Goal: Task Accomplishment & Management: Complete application form

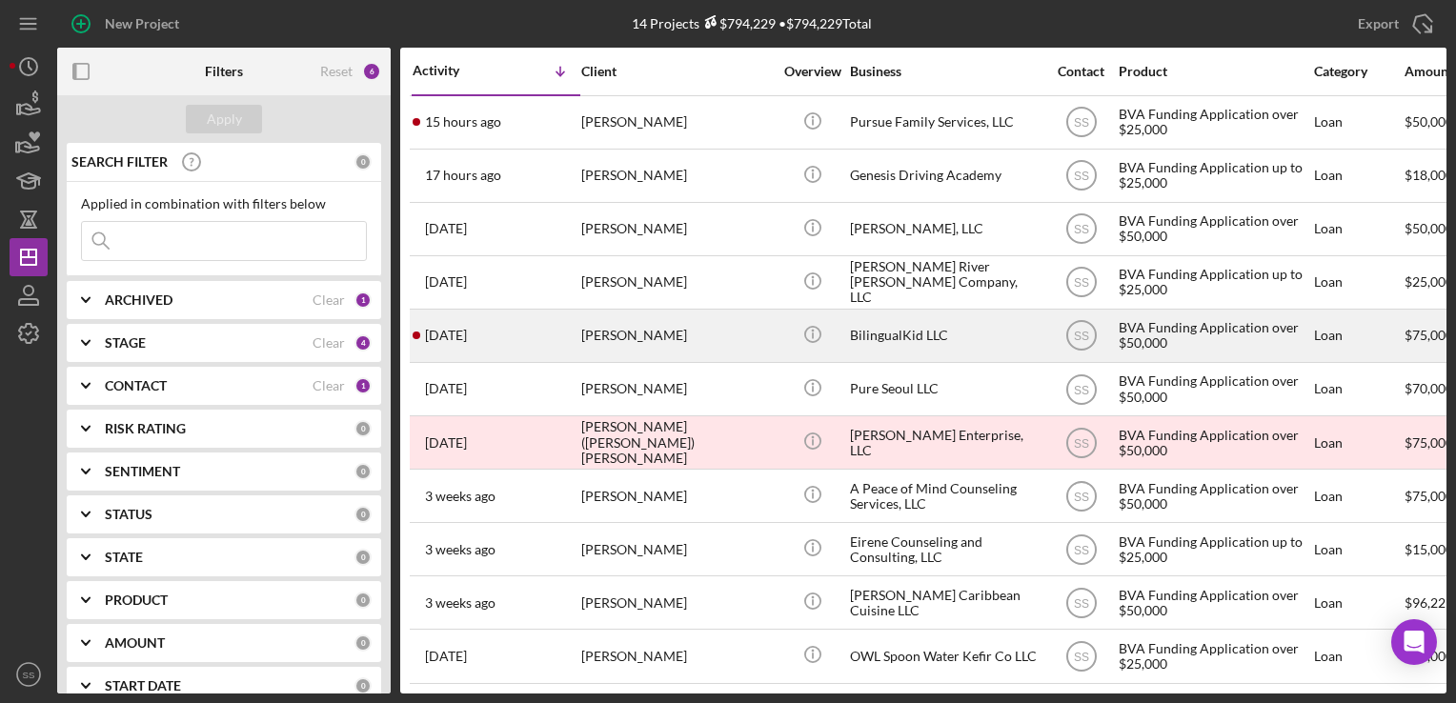
drag, startPoint x: 558, startPoint y: 344, endPoint x: 546, endPoint y: 311, distance: 35.3
click at [546, 311] on div "[DATE] [PERSON_NAME]" at bounding box center [496, 336] width 167 height 51
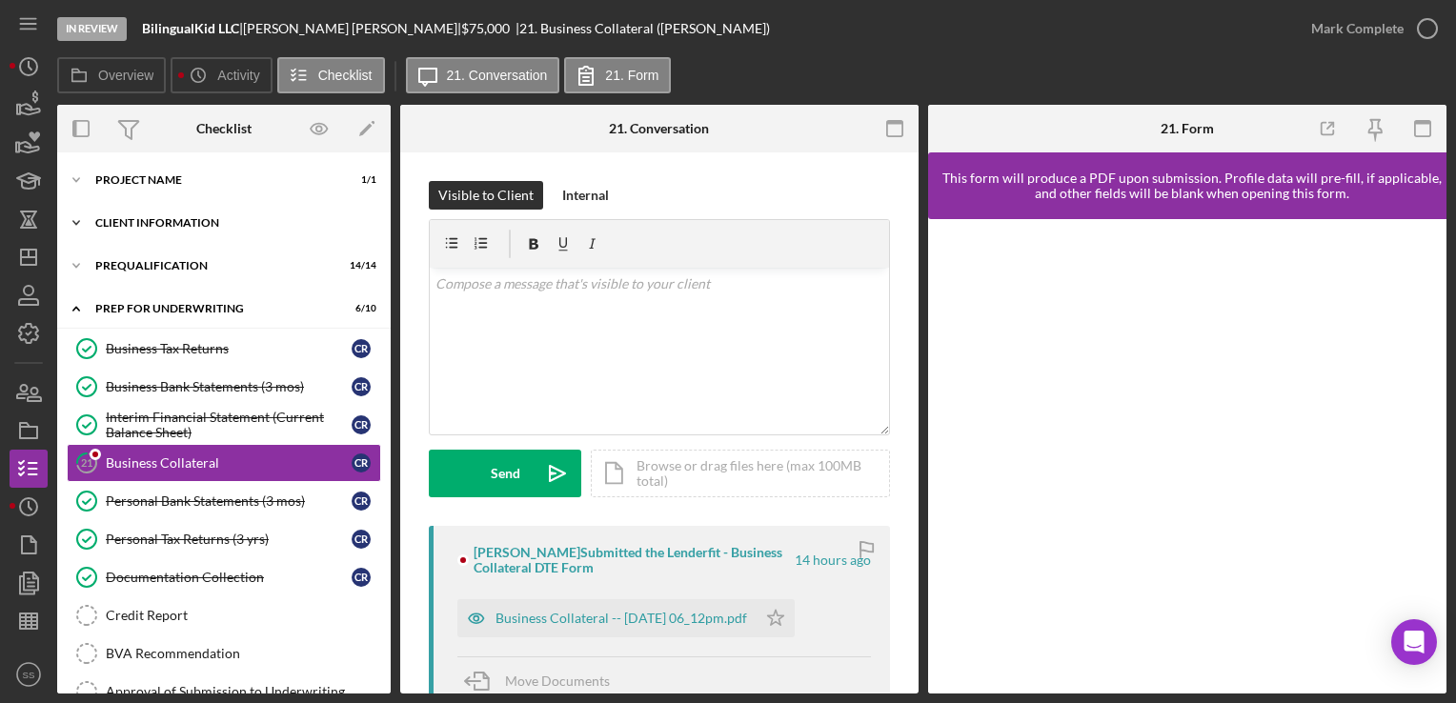
scroll to position [38, 0]
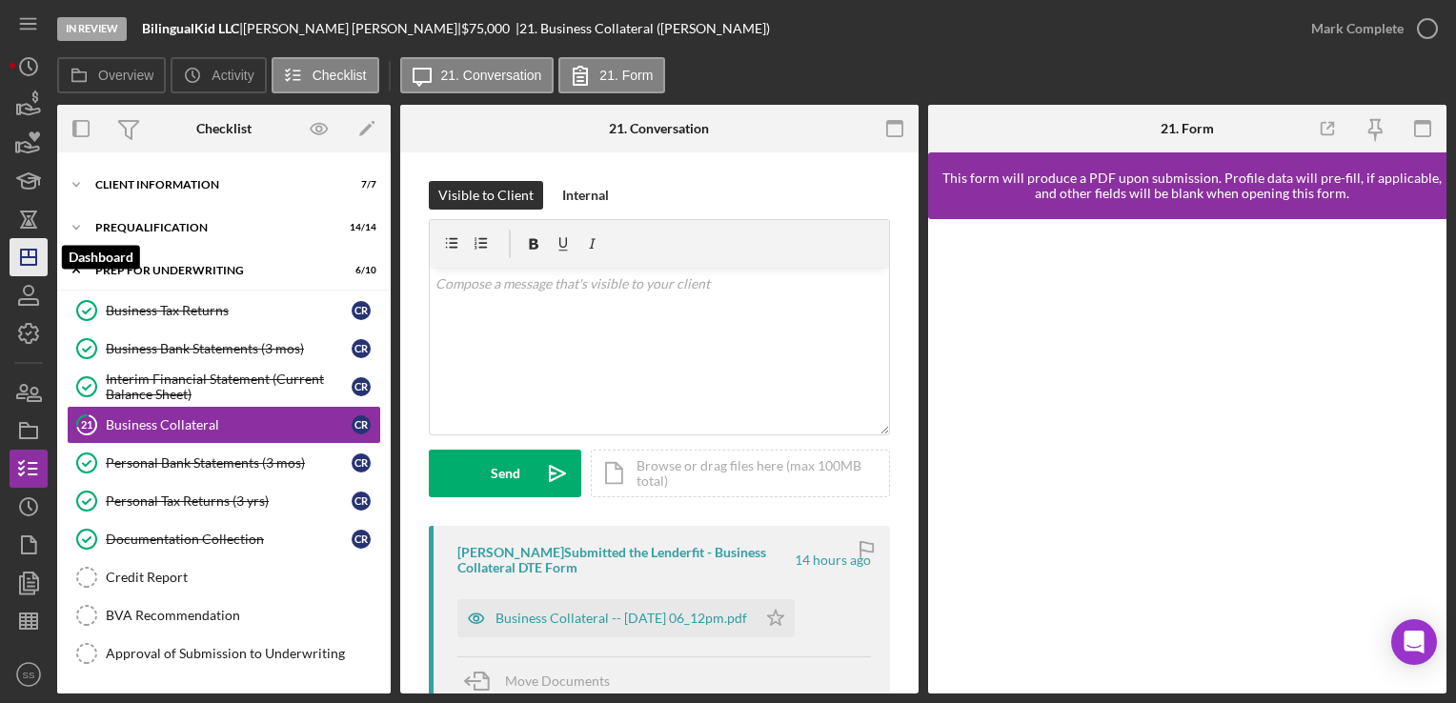
click at [24, 260] on icon "Icon/Dashboard" at bounding box center [29, 257] width 48 height 48
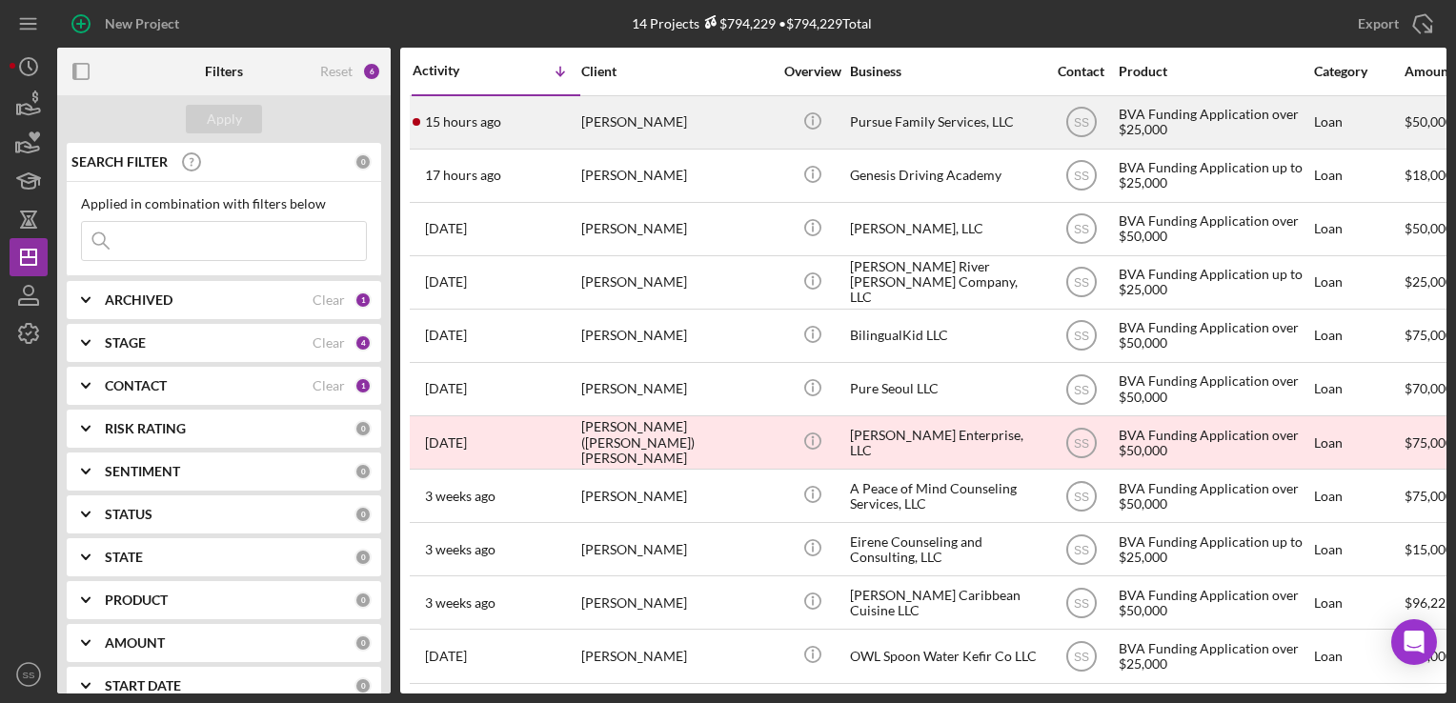
click at [680, 144] on div "[PERSON_NAME]" at bounding box center [676, 122] width 191 height 51
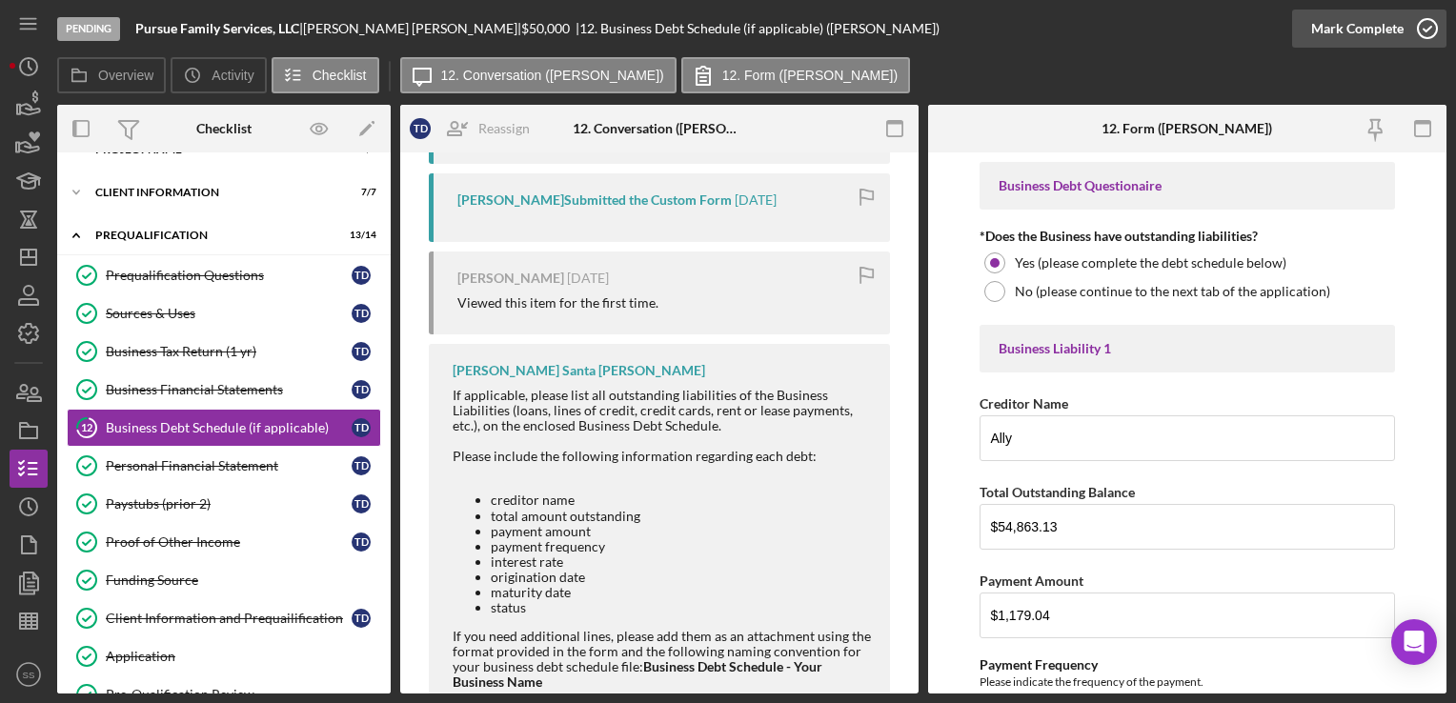
click at [1411, 31] on icon "button" at bounding box center [1428, 29] width 48 height 48
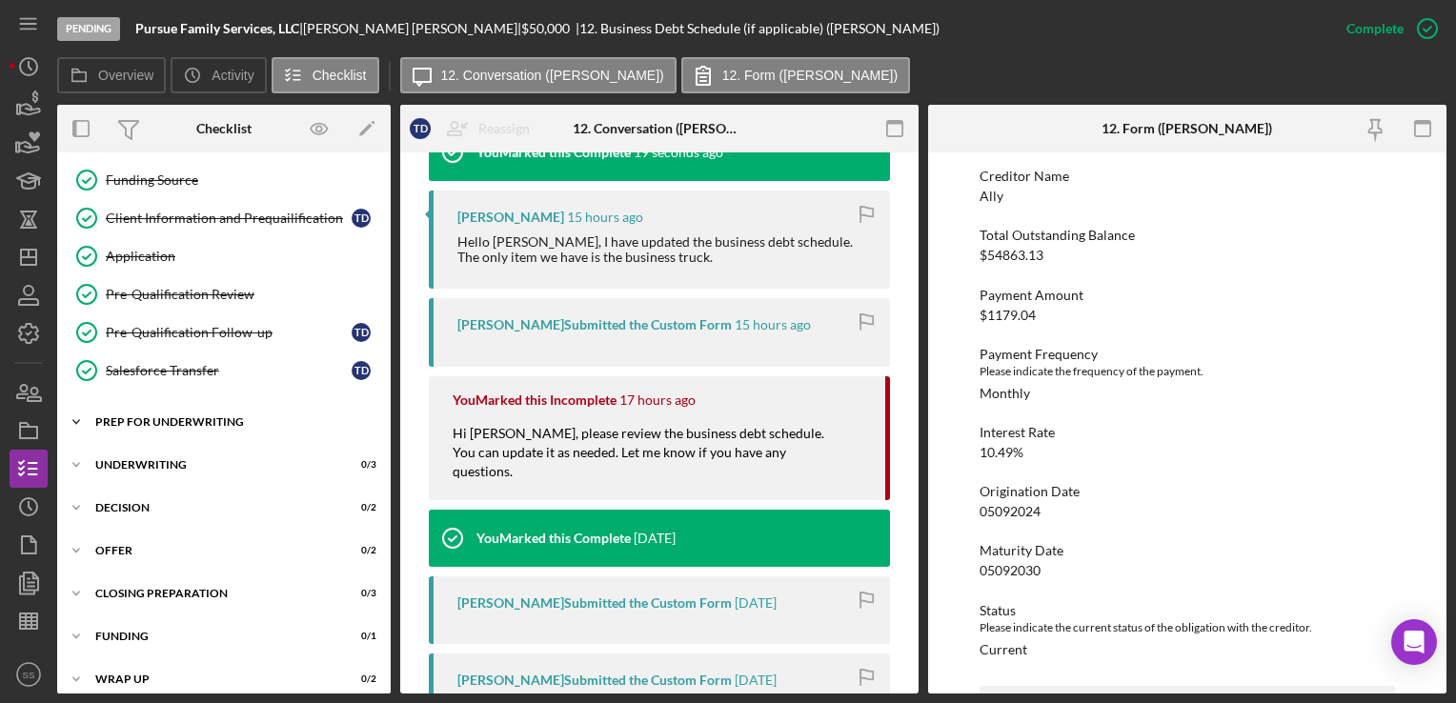
scroll to position [477, 0]
click at [122, 498] on div "Decision" at bounding box center [231, 503] width 272 height 11
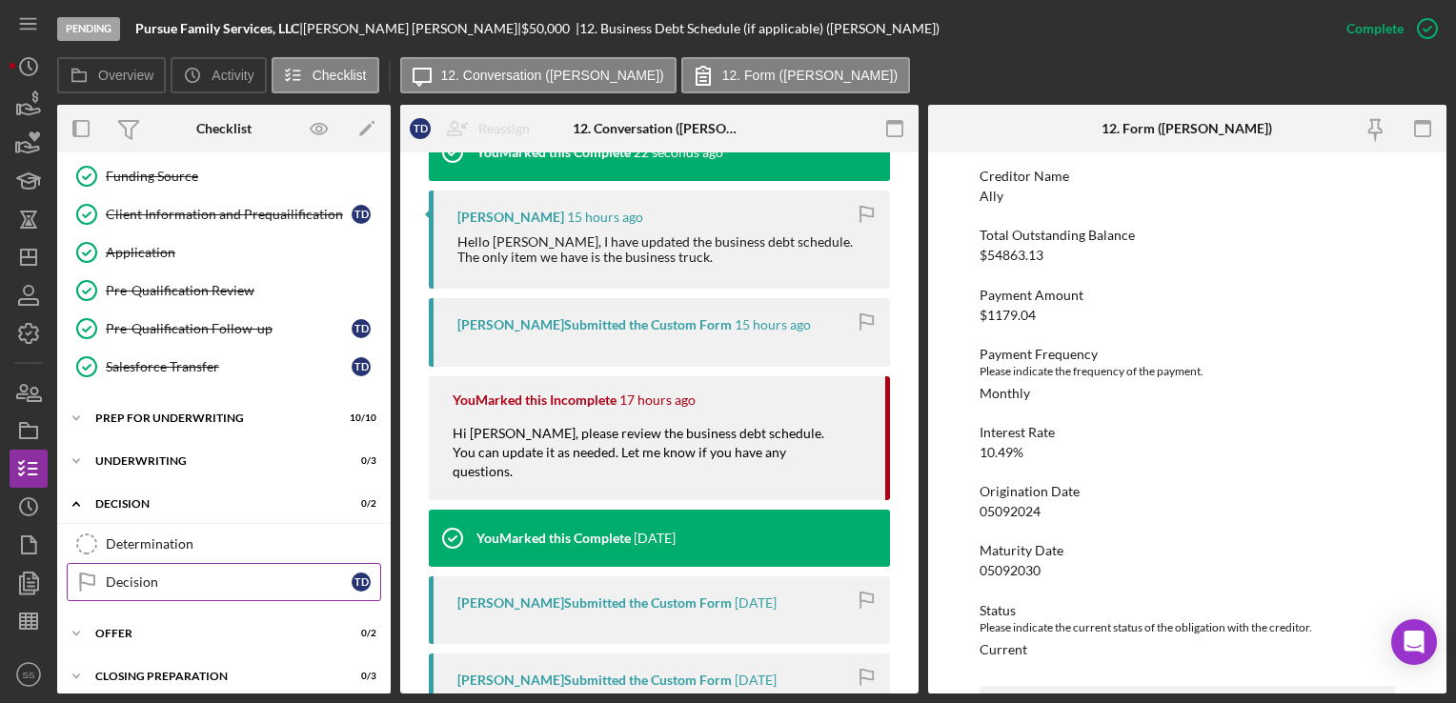
click at [149, 575] on div "Decision" at bounding box center [229, 582] width 246 height 15
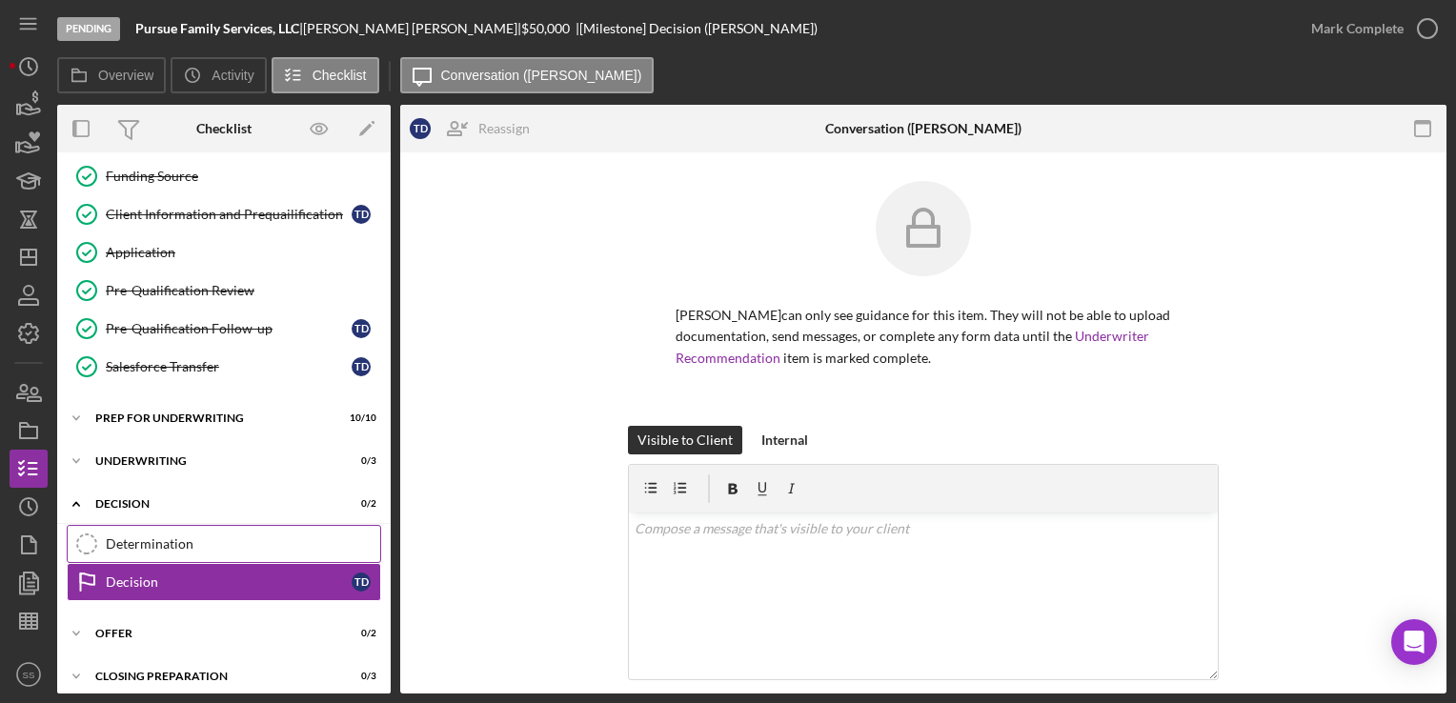
click at [150, 537] on div "Determination" at bounding box center [243, 544] width 274 height 15
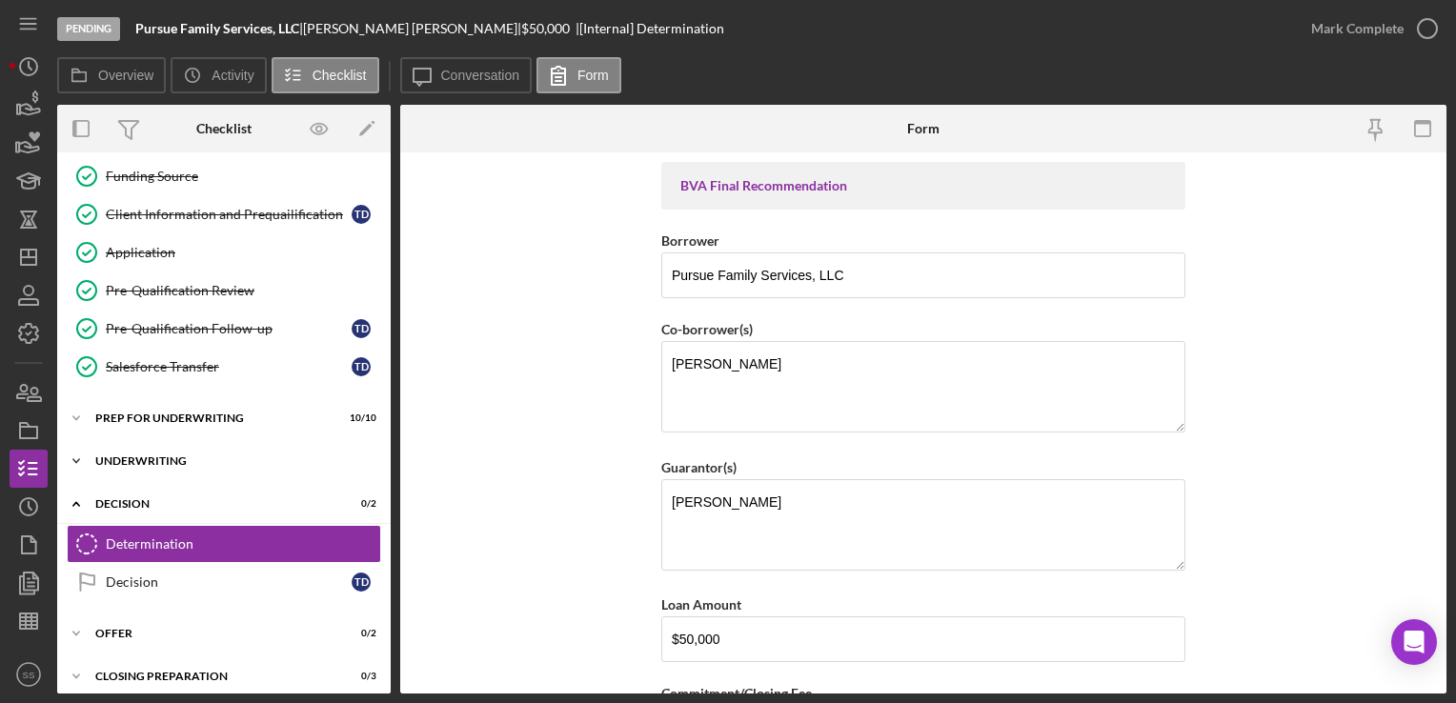
click at [164, 445] on div "Icon/Expander Underwriting 0 / 3" at bounding box center [224, 461] width 334 height 38
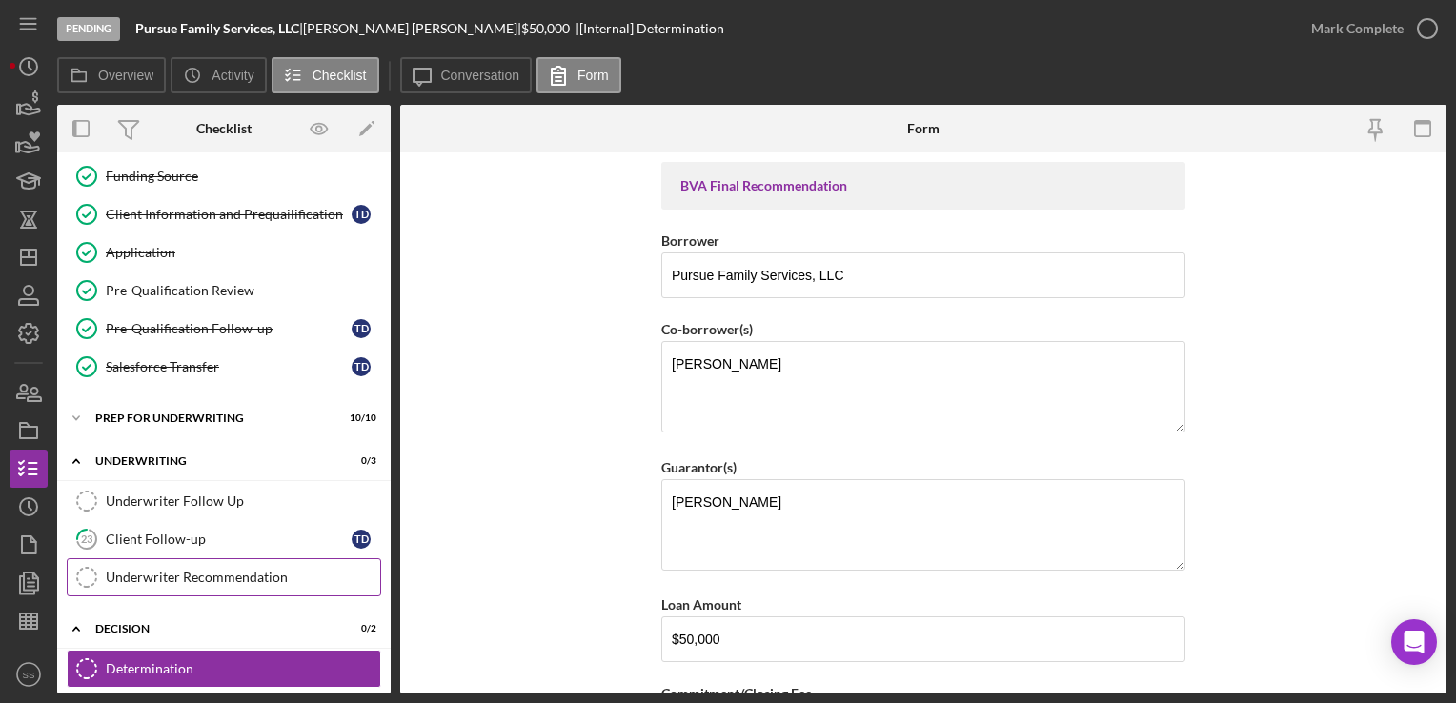
click at [211, 558] on link "Underwriter Recommendation Underwriter Recommendation" at bounding box center [224, 577] width 315 height 38
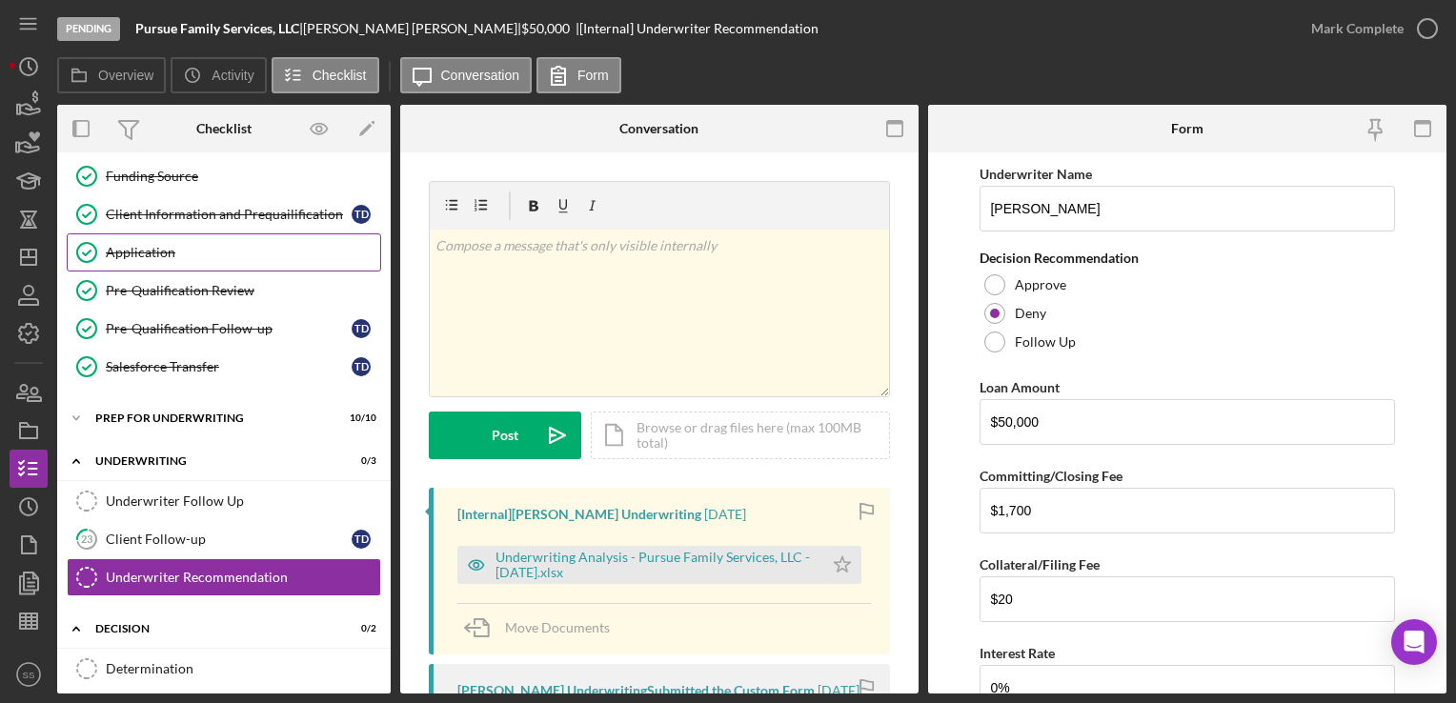
scroll to position [80, 0]
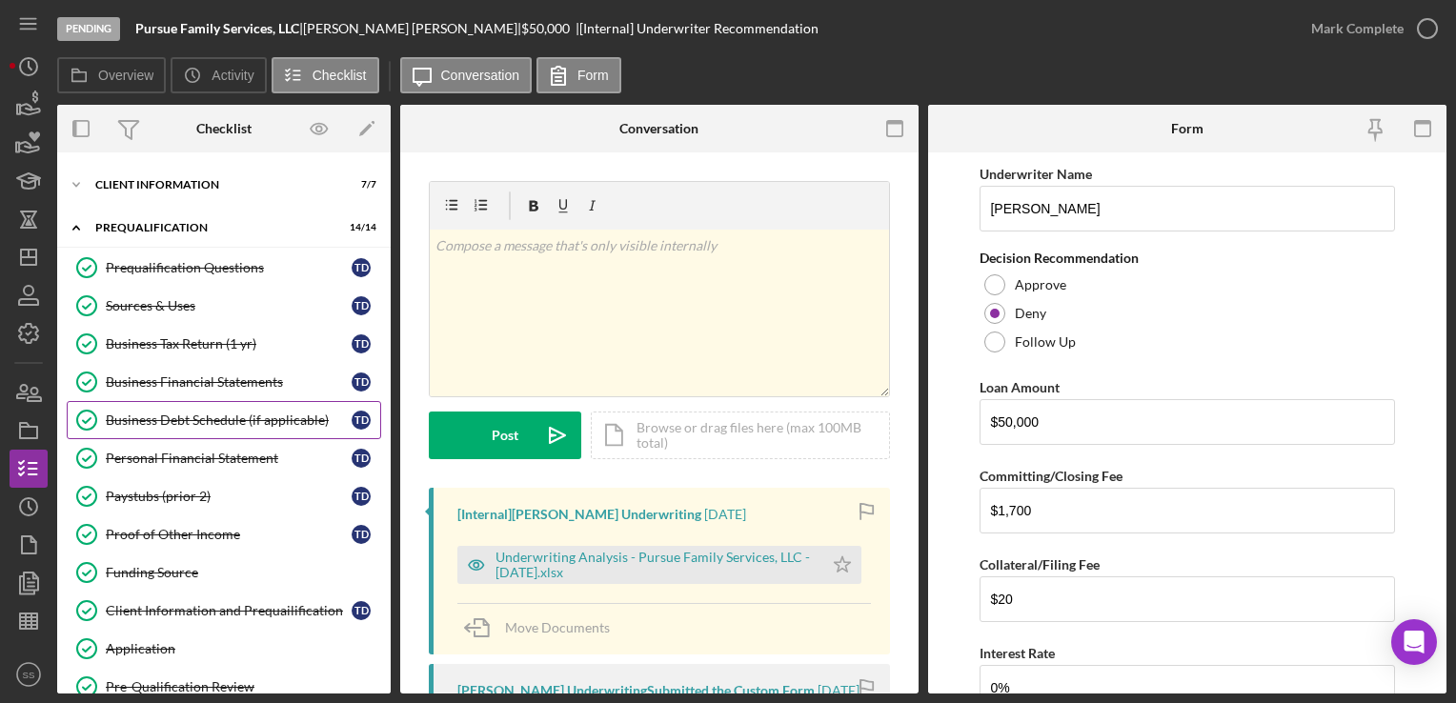
click at [164, 405] on link "Business Debt Schedule (if applicable) Business Debt Schedule (if applicable) T…" at bounding box center [224, 420] width 315 height 38
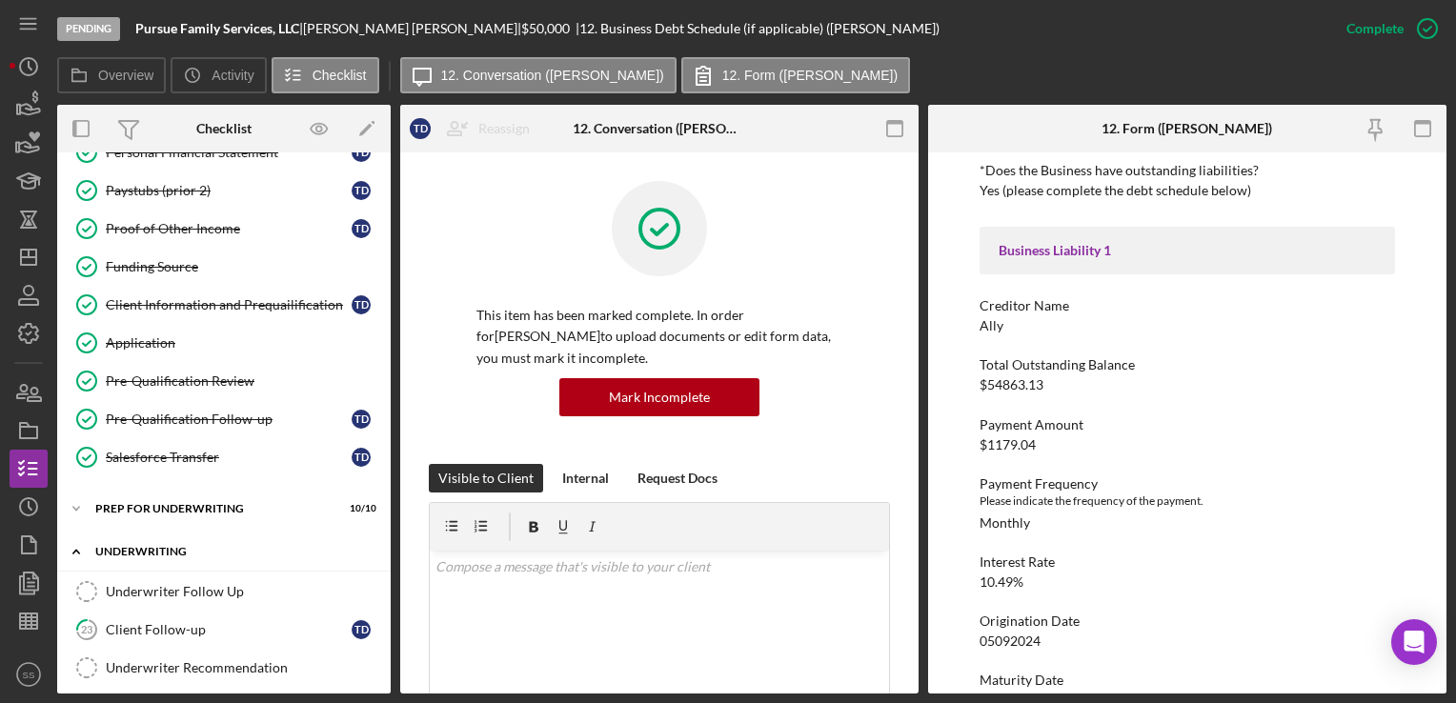
scroll to position [412, 0]
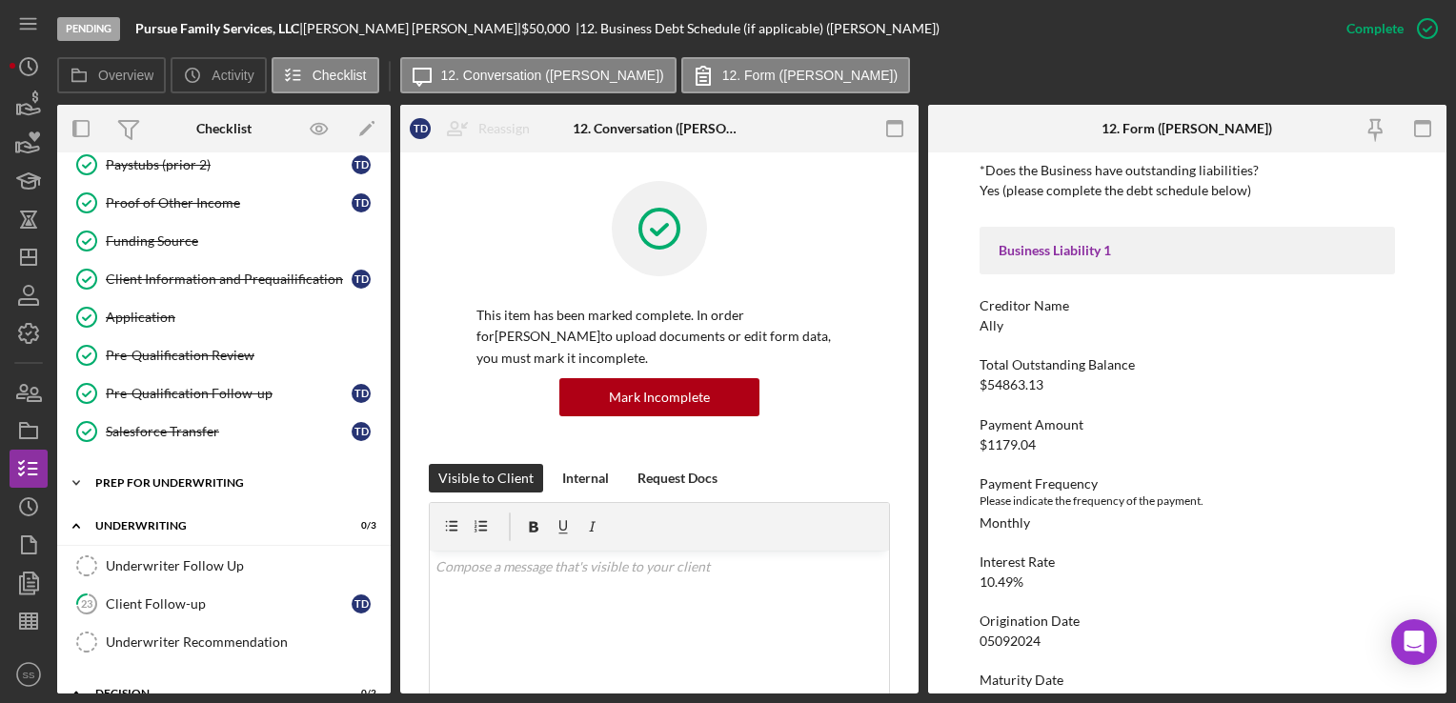
click at [170, 488] on div "Icon/Expander Prep for Underwriting 10 / 10" at bounding box center [224, 483] width 334 height 38
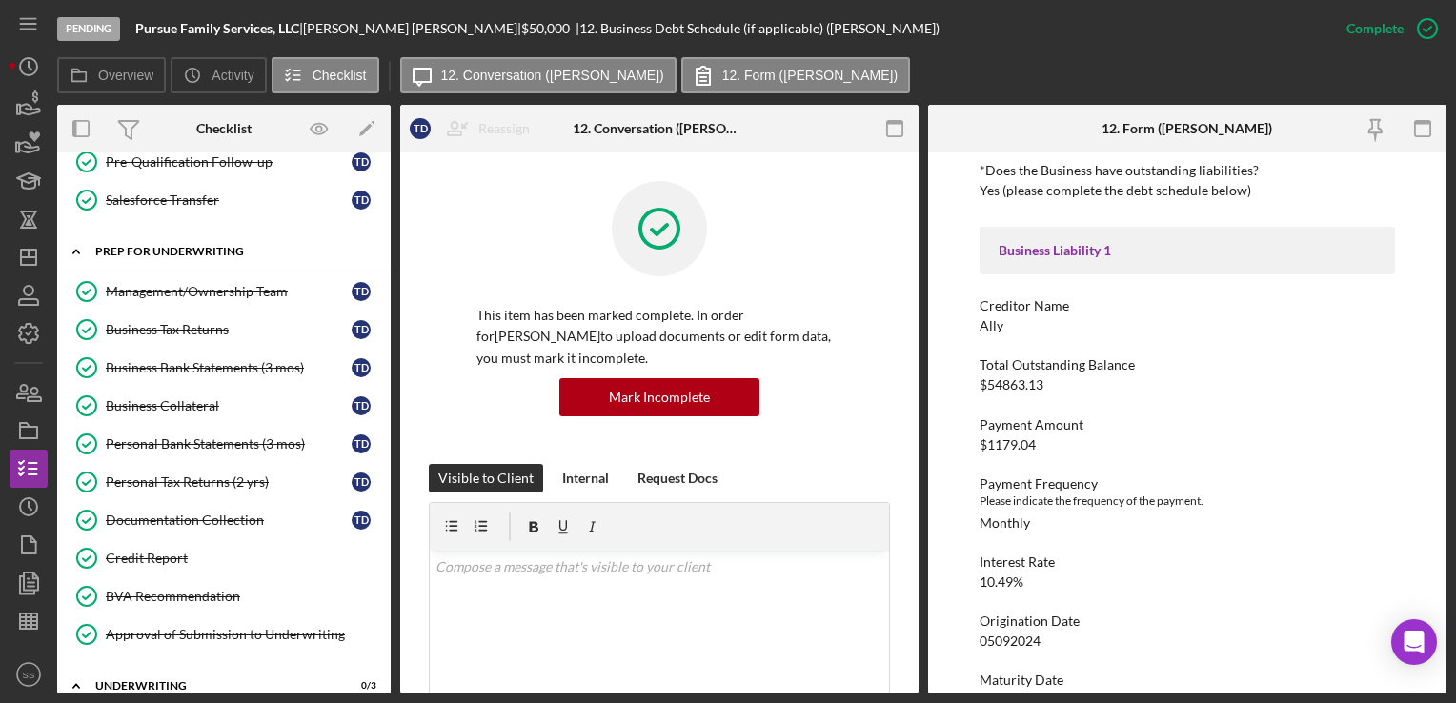
scroll to position [651, 0]
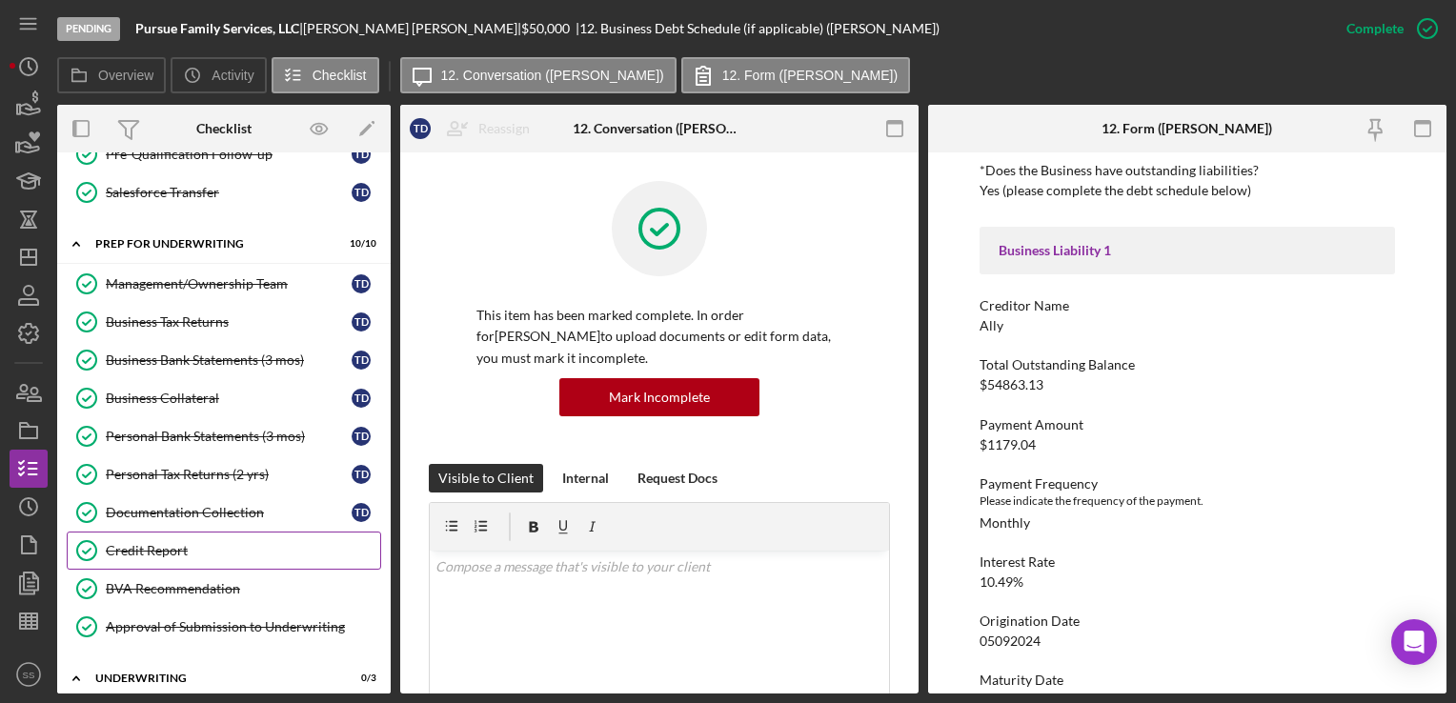
click at [152, 543] on div "Credit Report" at bounding box center [243, 550] width 274 height 15
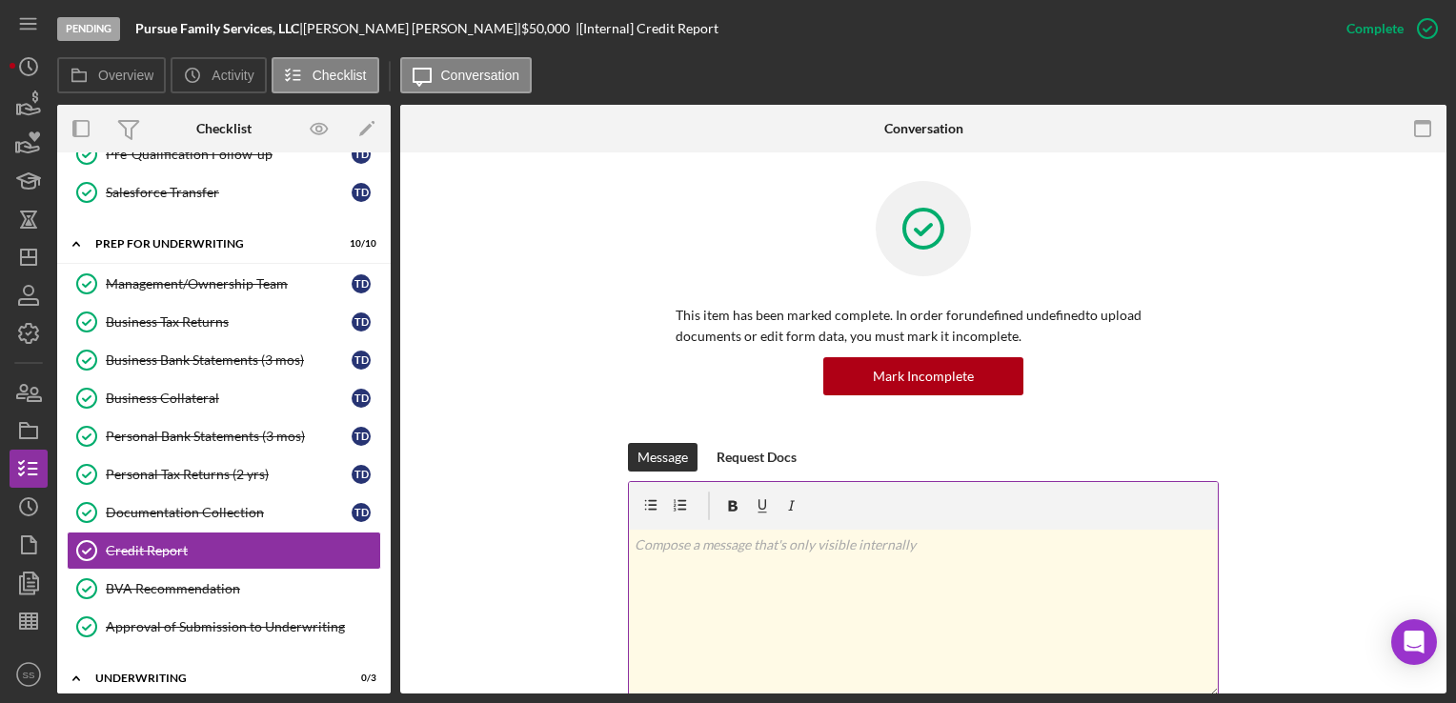
scroll to position [488, 0]
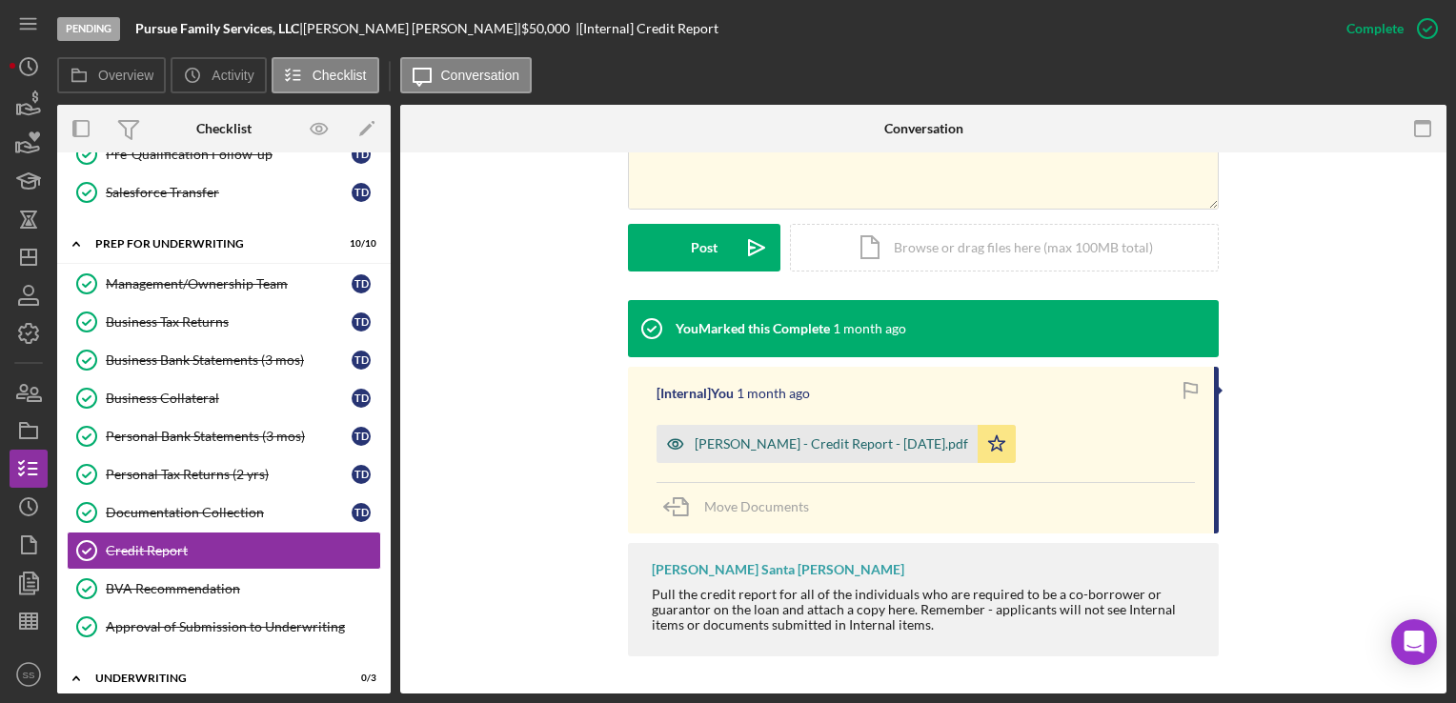
click at [802, 450] on div "[PERSON_NAME] - Credit Report - [DATE].pdf" at bounding box center [832, 444] width 274 height 15
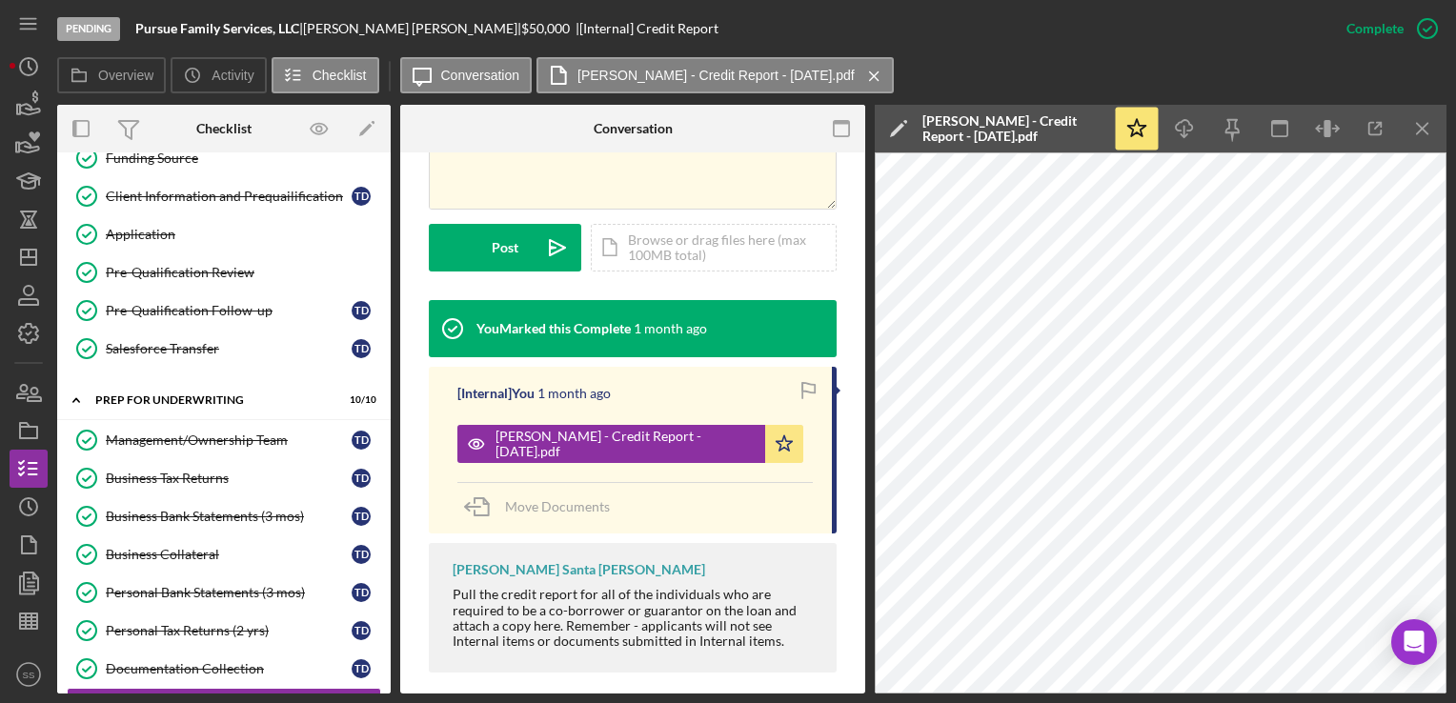
scroll to position [573, 0]
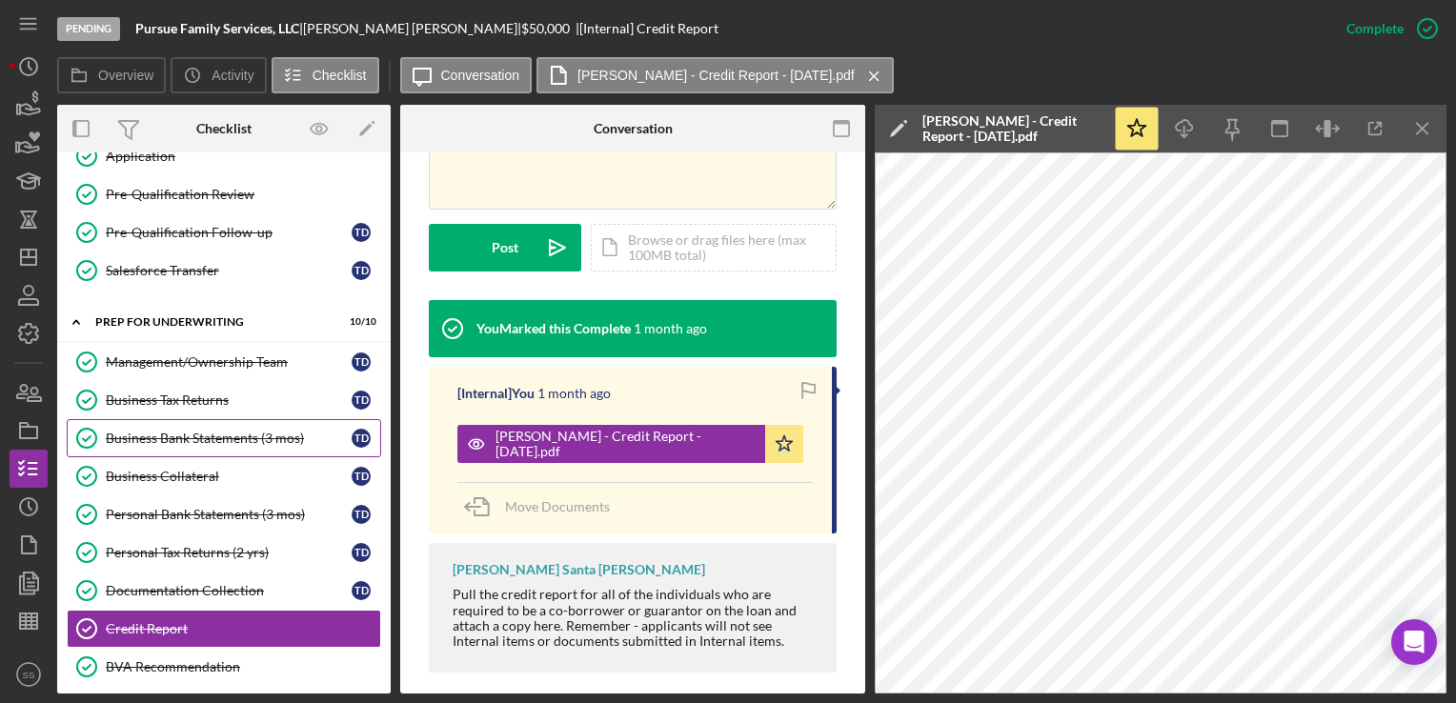
click at [174, 440] on link "Business Bank Statements (3 mos) Business Bank Statements (3 mos) T D" at bounding box center [224, 438] width 315 height 38
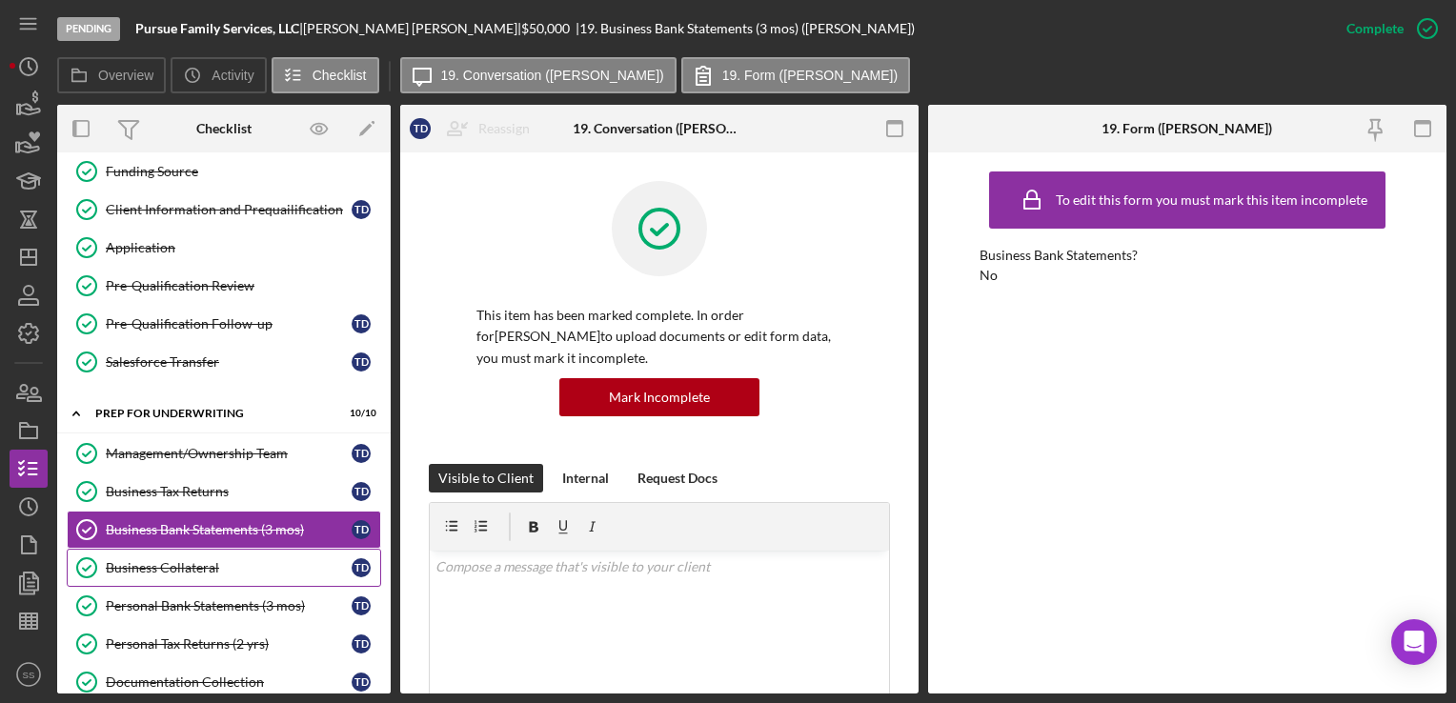
scroll to position [541, 0]
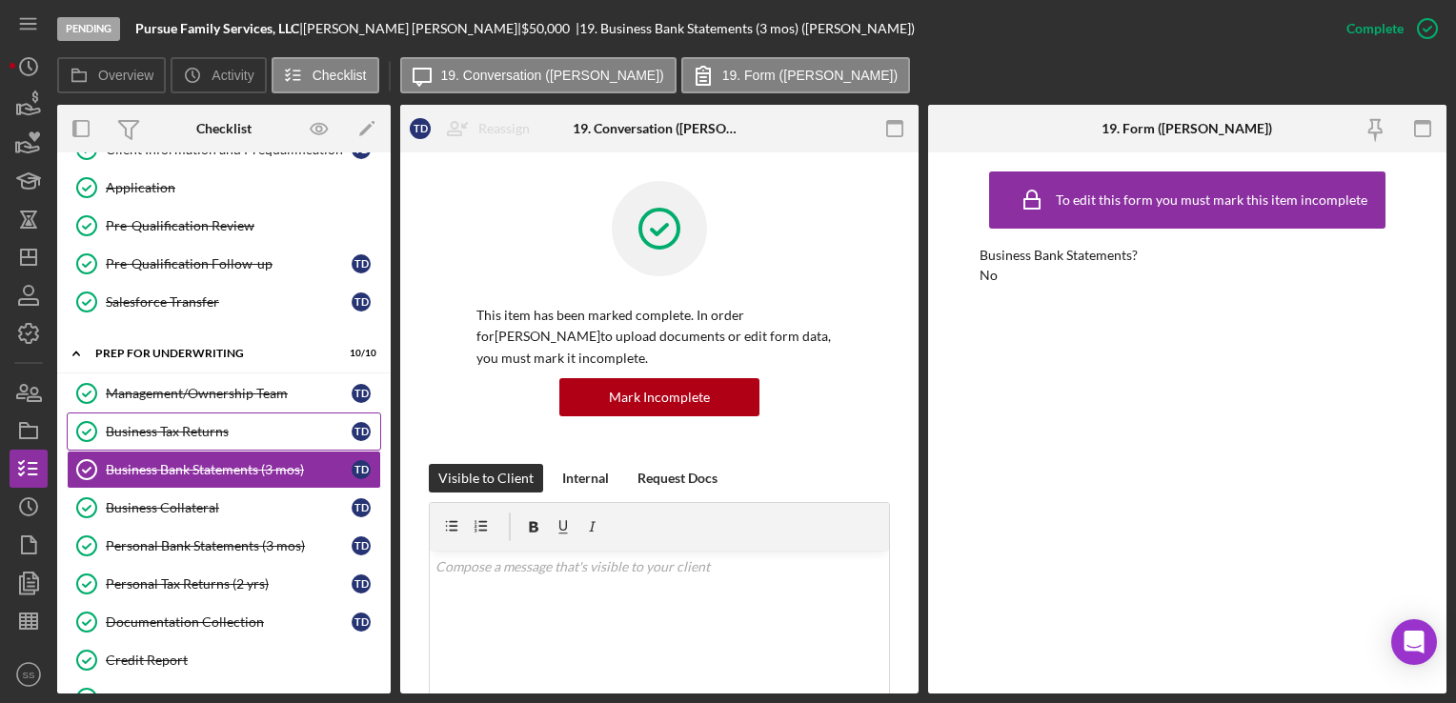
click at [165, 436] on link "Business Tax Returns Business Tax Returns T D" at bounding box center [224, 432] width 315 height 38
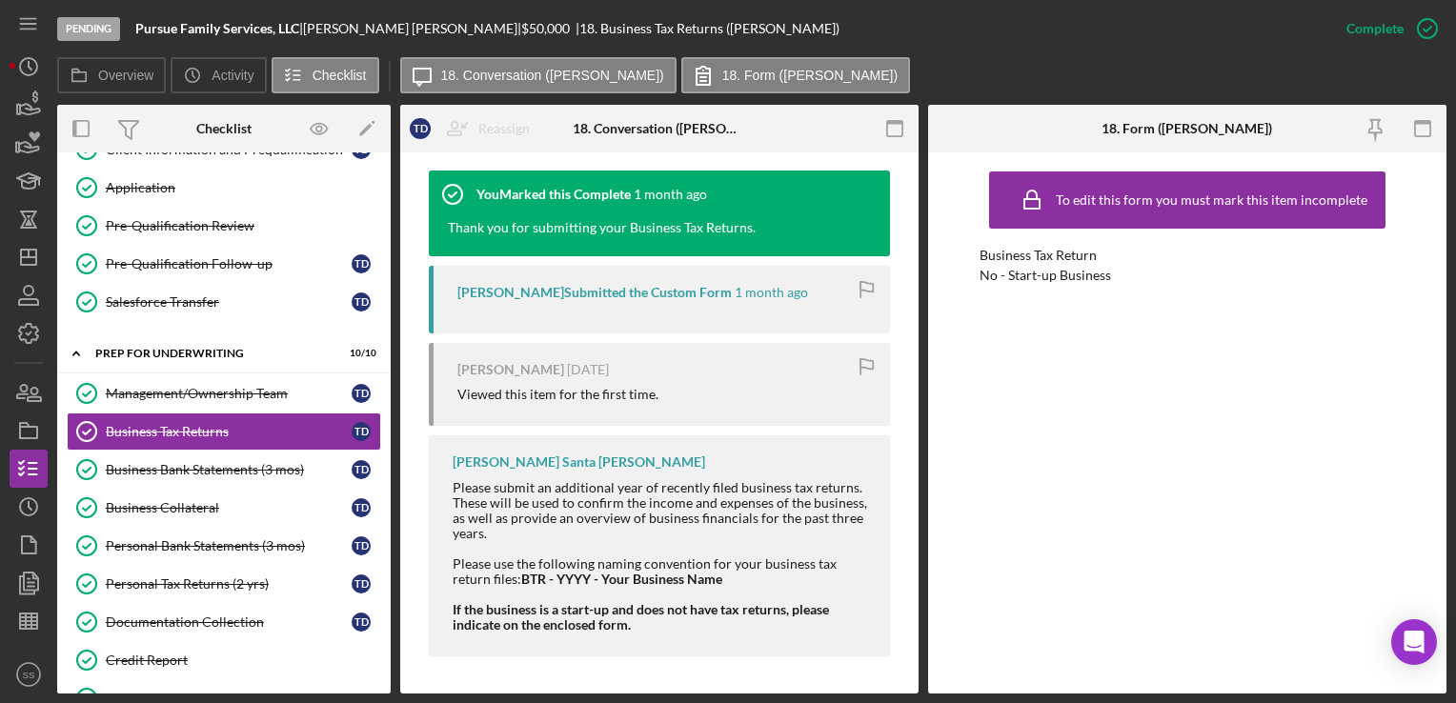
scroll to position [496, 0]
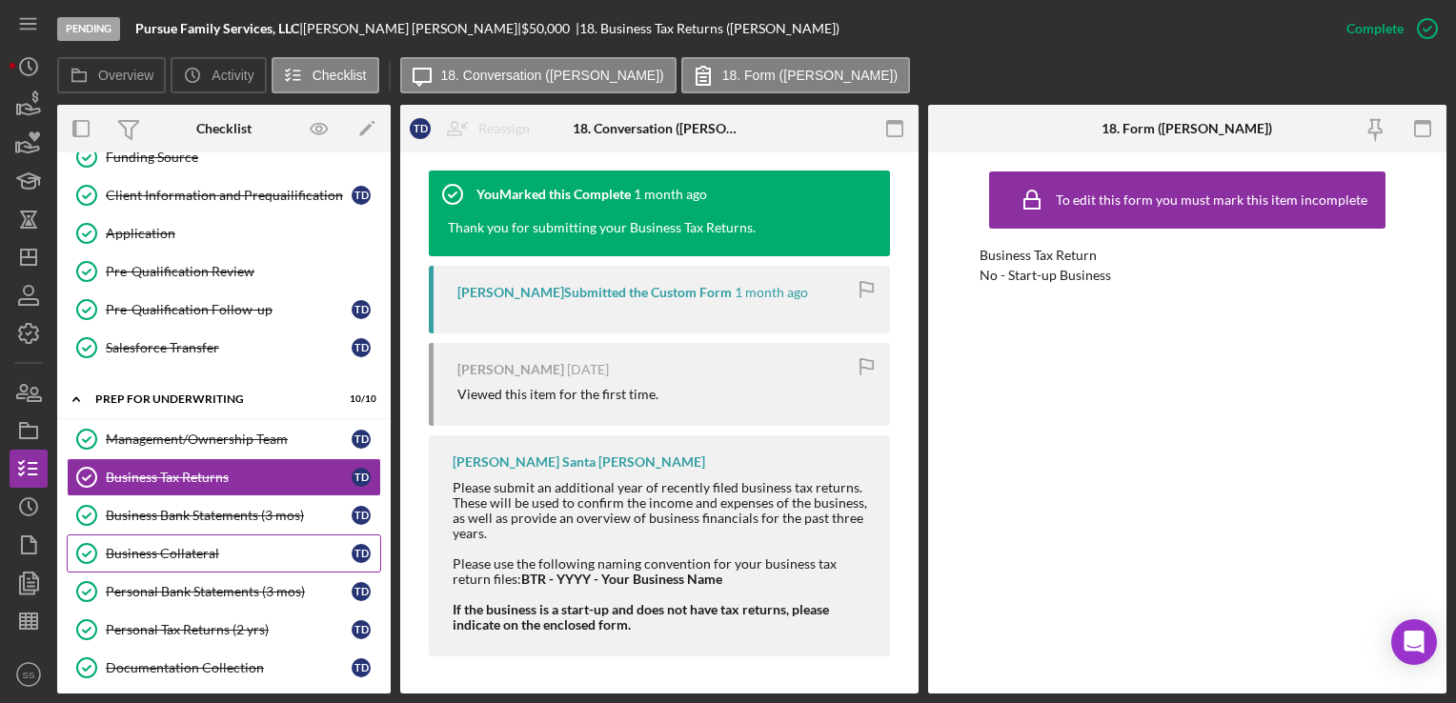
click at [160, 535] on link "Business Collateral Business Collateral T D" at bounding box center [224, 554] width 315 height 38
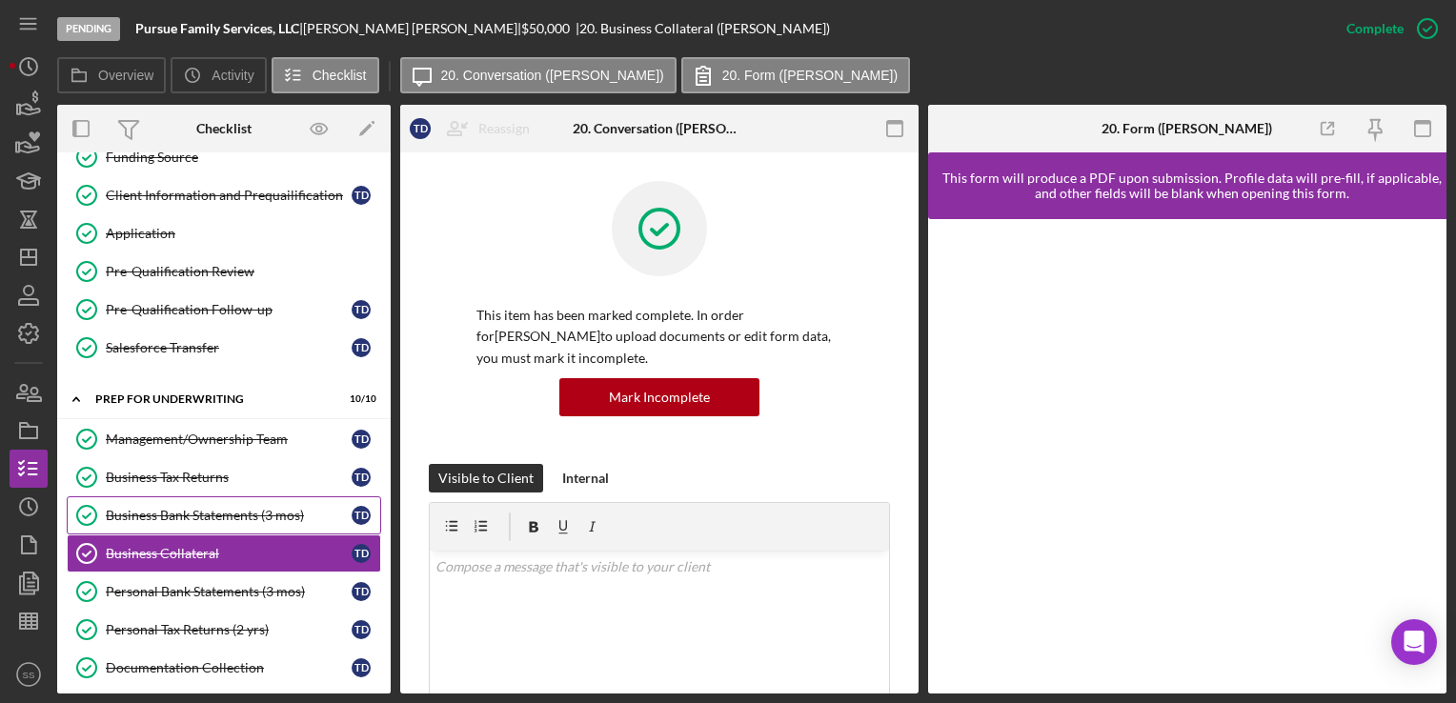
click at [173, 508] on div "Business Bank Statements (3 mos)" at bounding box center [229, 515] width 246 height 15
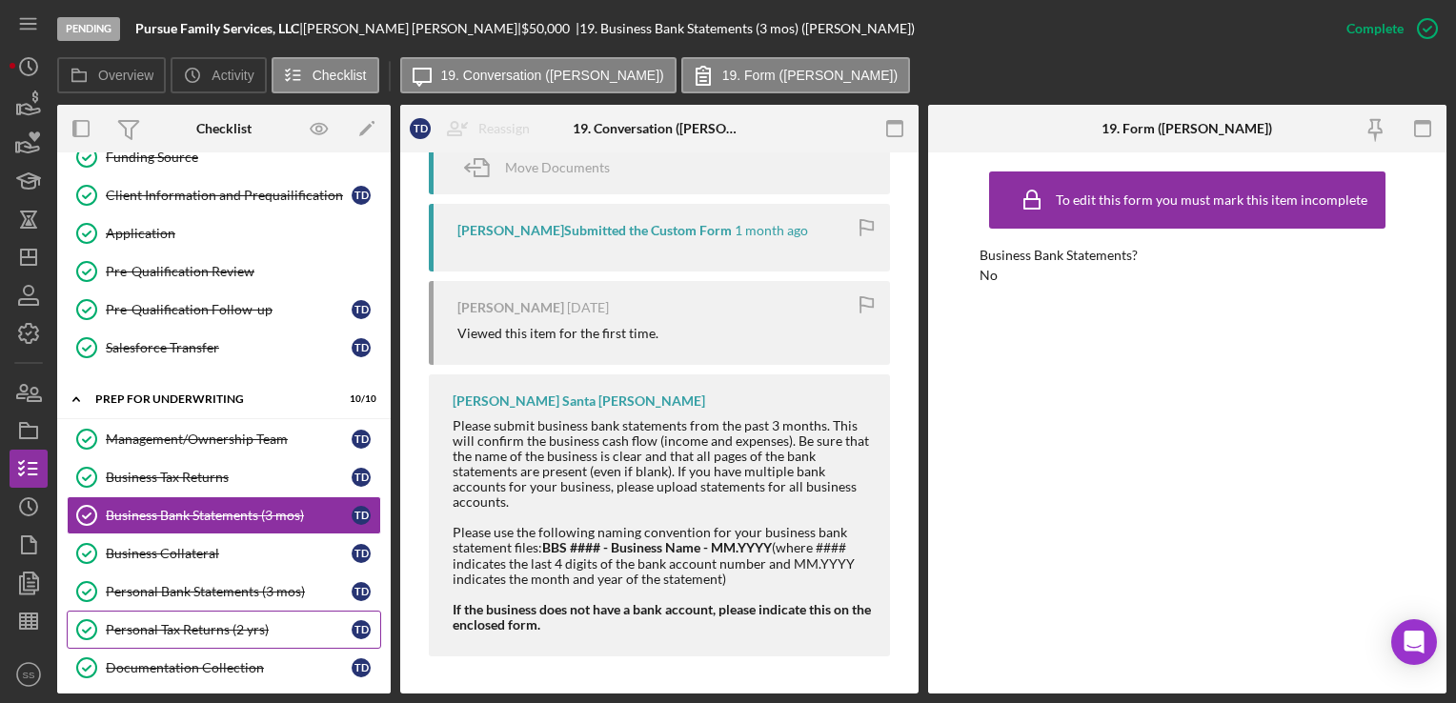
scroll to position [691, 0]
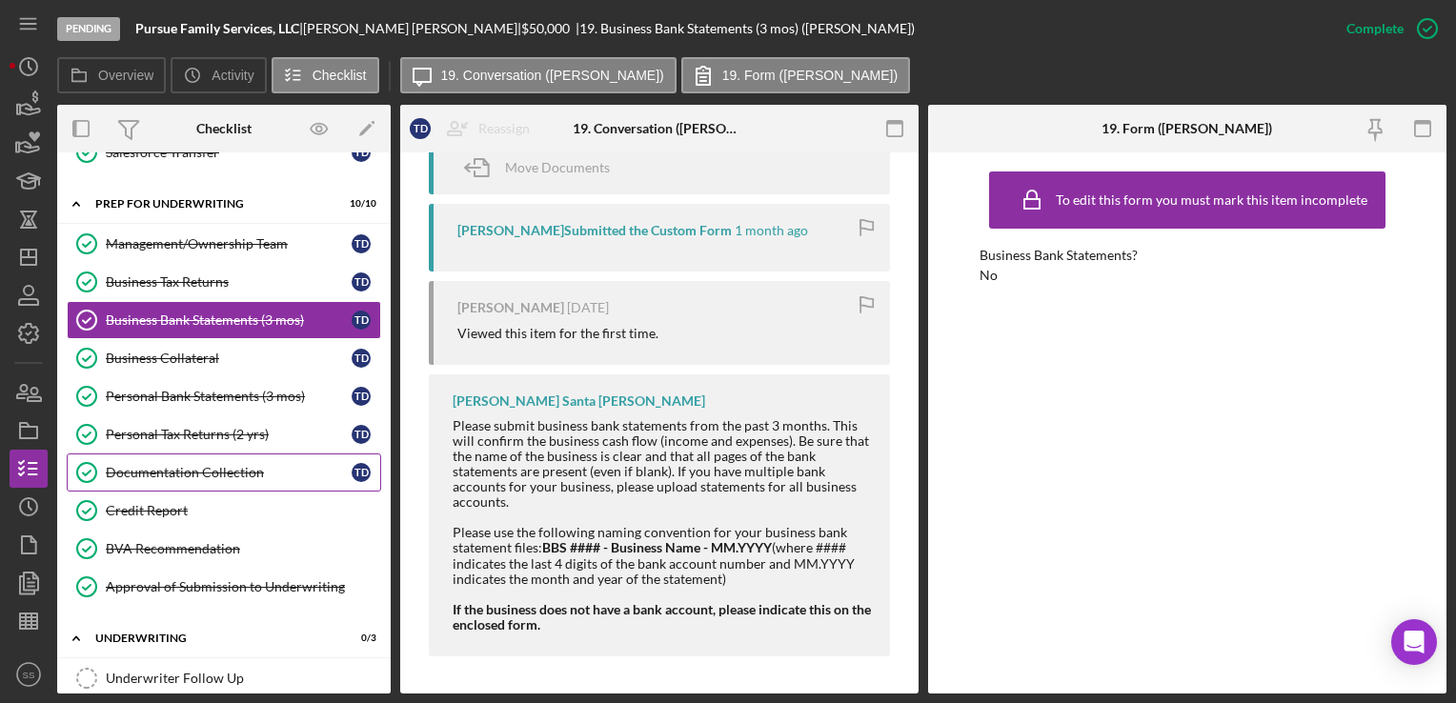
drag, startPoint x: 158, startPoint y: 616, endPoint x: 117, endPoint y: 463, distance: 157.9
click at [117, 465] on div "Documentation Collection" at bounding box center [229, 472] width 246 height 15
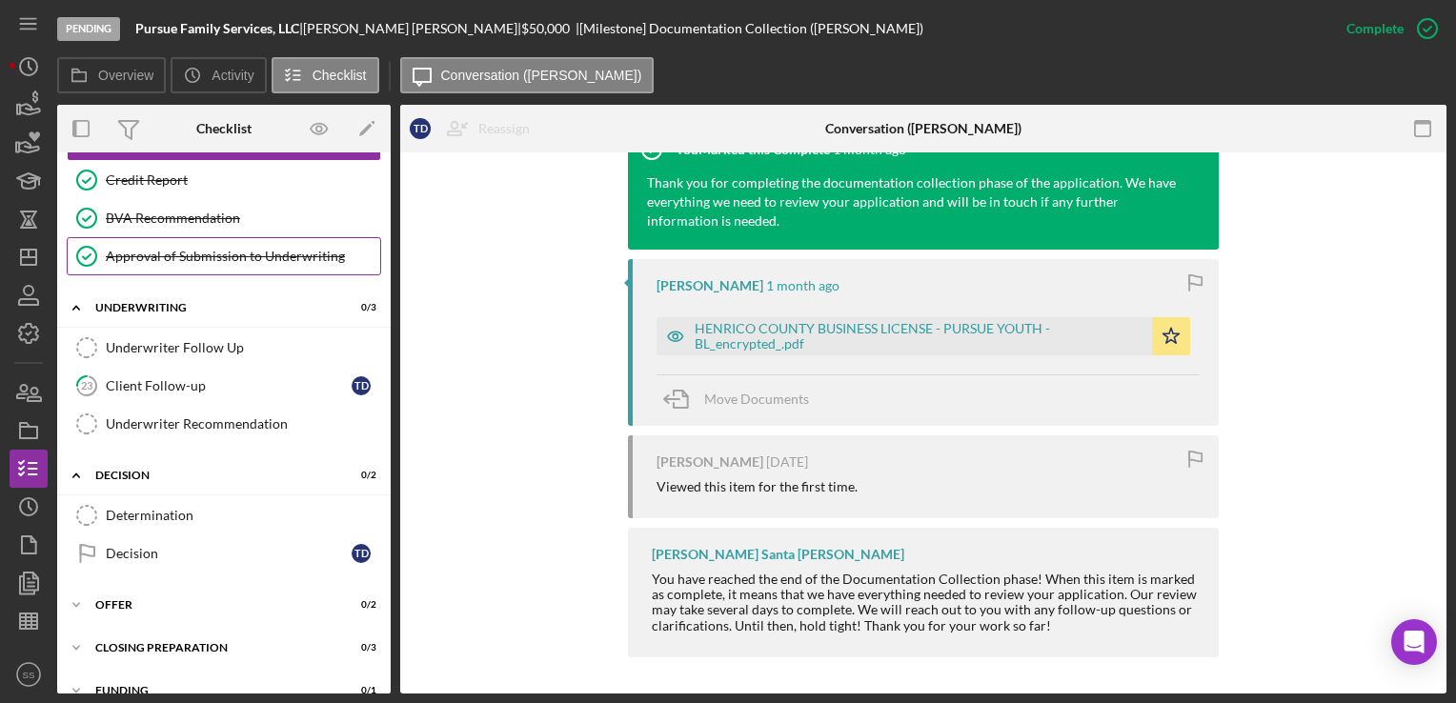
scroll to position [1023, 0]
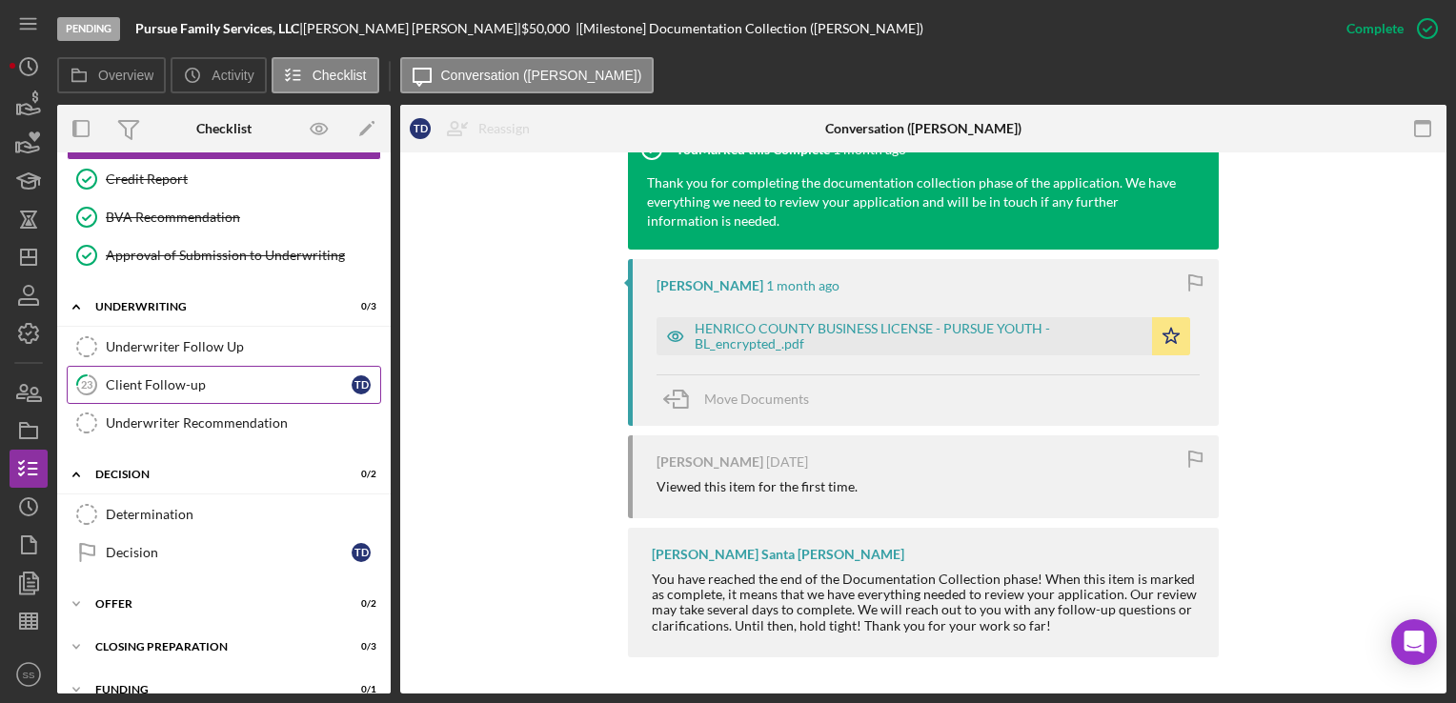
click at [170, 377] on div "Client Follow-up" at bounding box center [229, 384] width 246 height 15
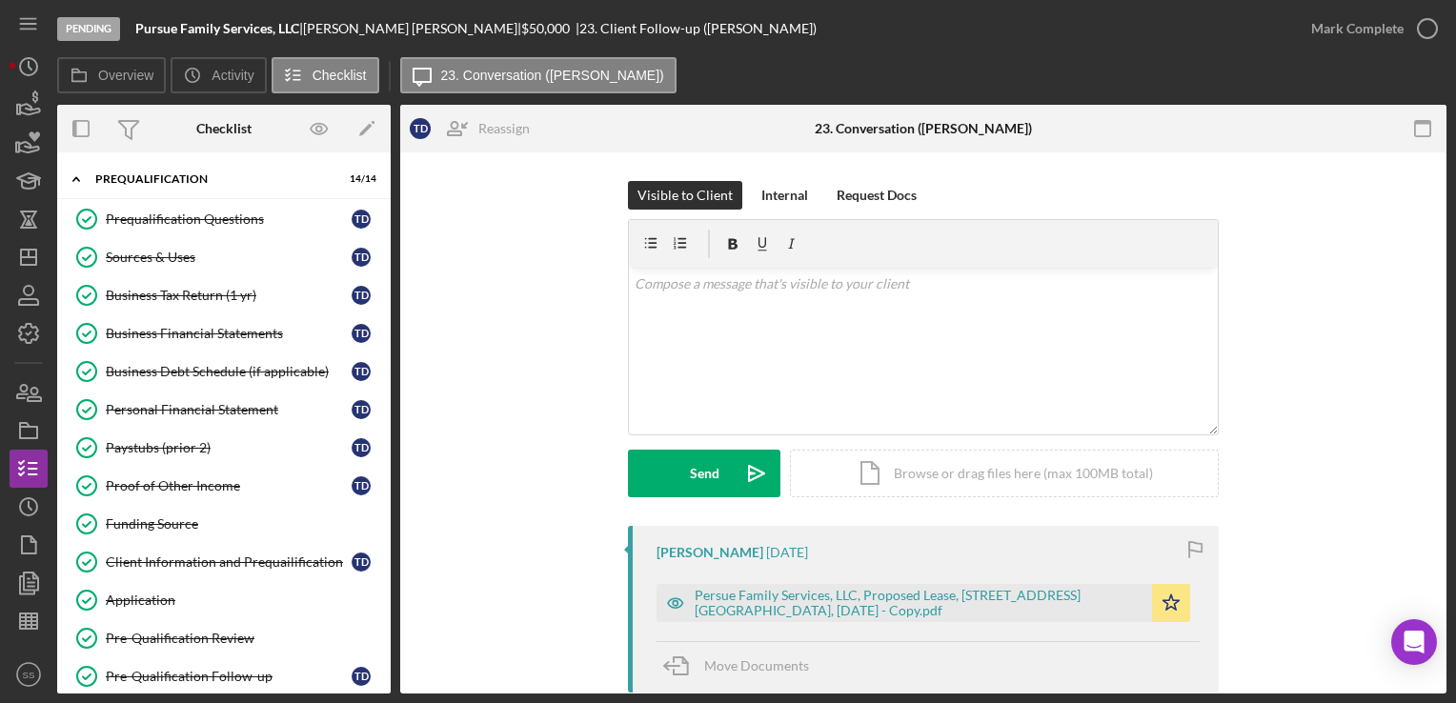
scroll to position [130, 0]
click at [23, 548] on polygon "button" at bounding box center [29, 545] width 14 height 17
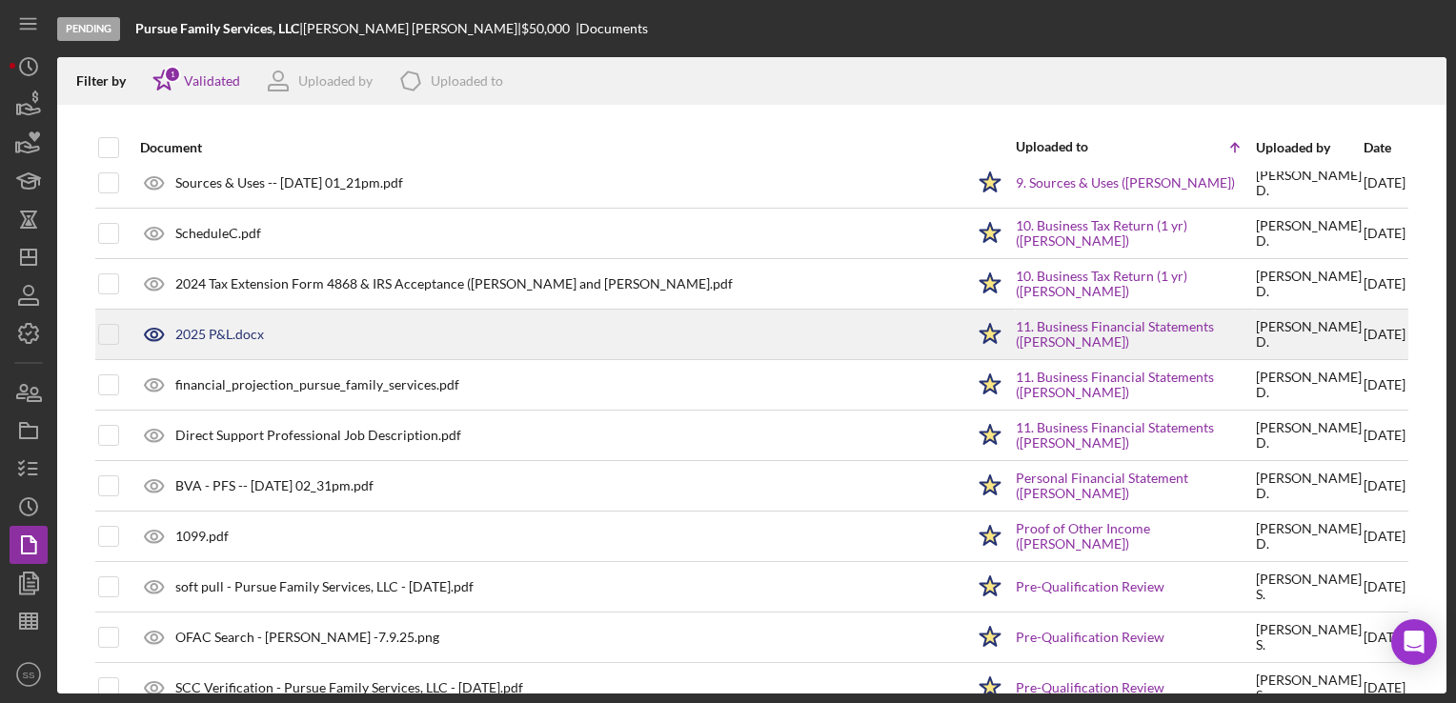
scroll to position [594, 0]
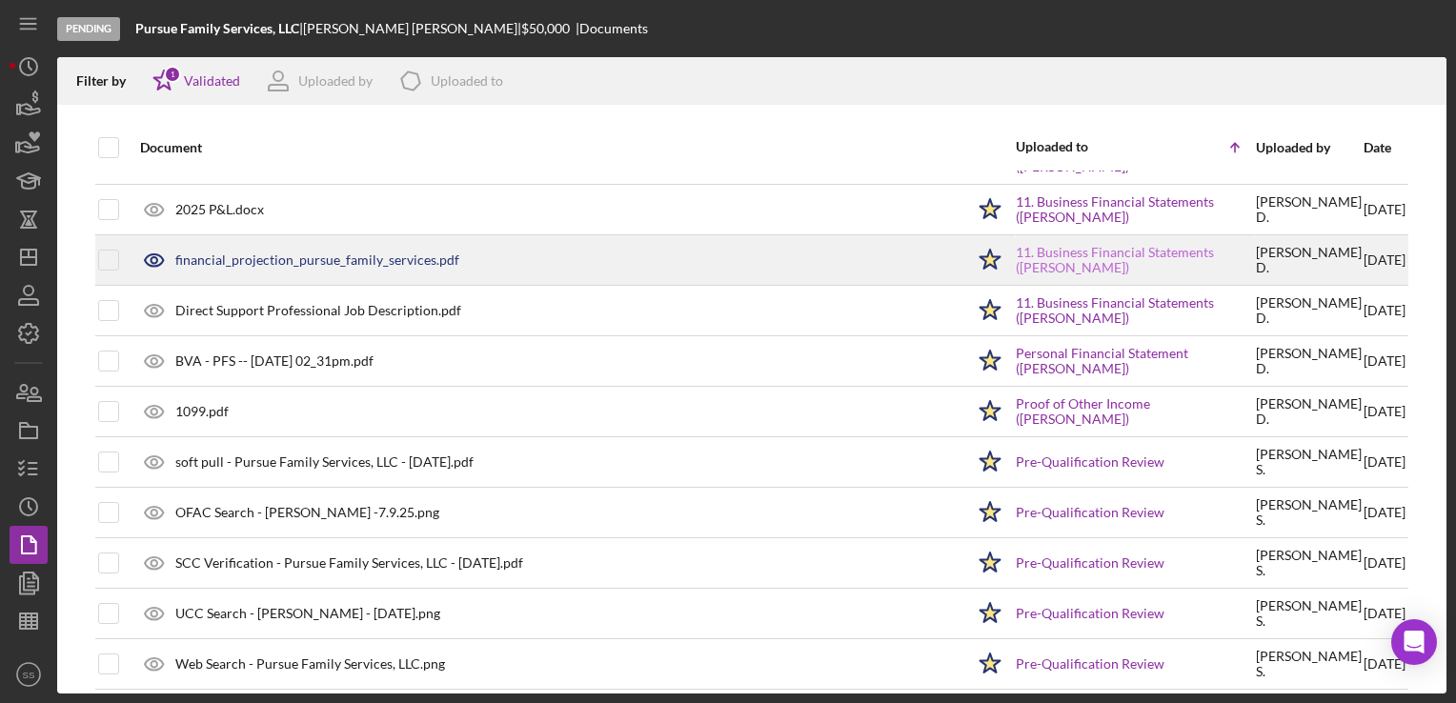
click at [1156, 247] on link "11. Business Financial Statements ([PERSON_NAME])" at bounding box center [1135, 260] width 238 height 30
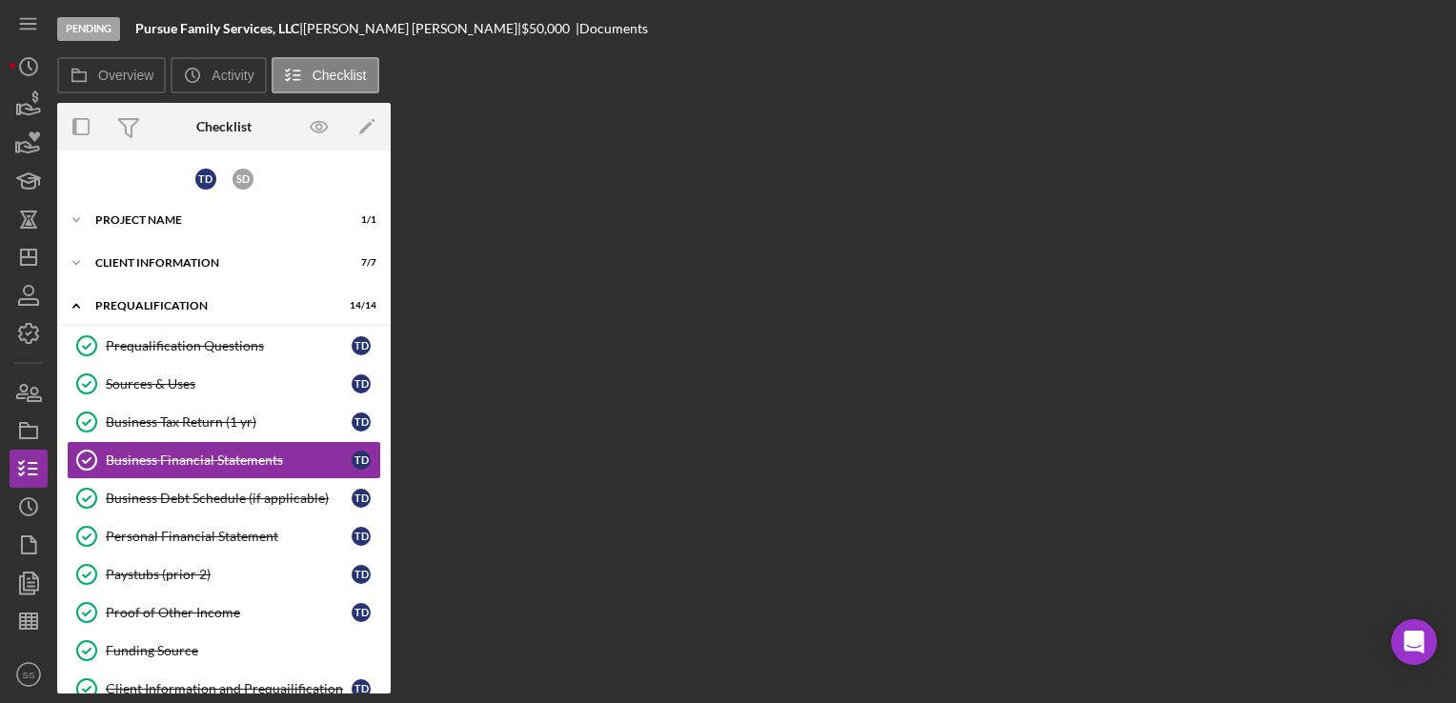
scroll to position [36, 0]
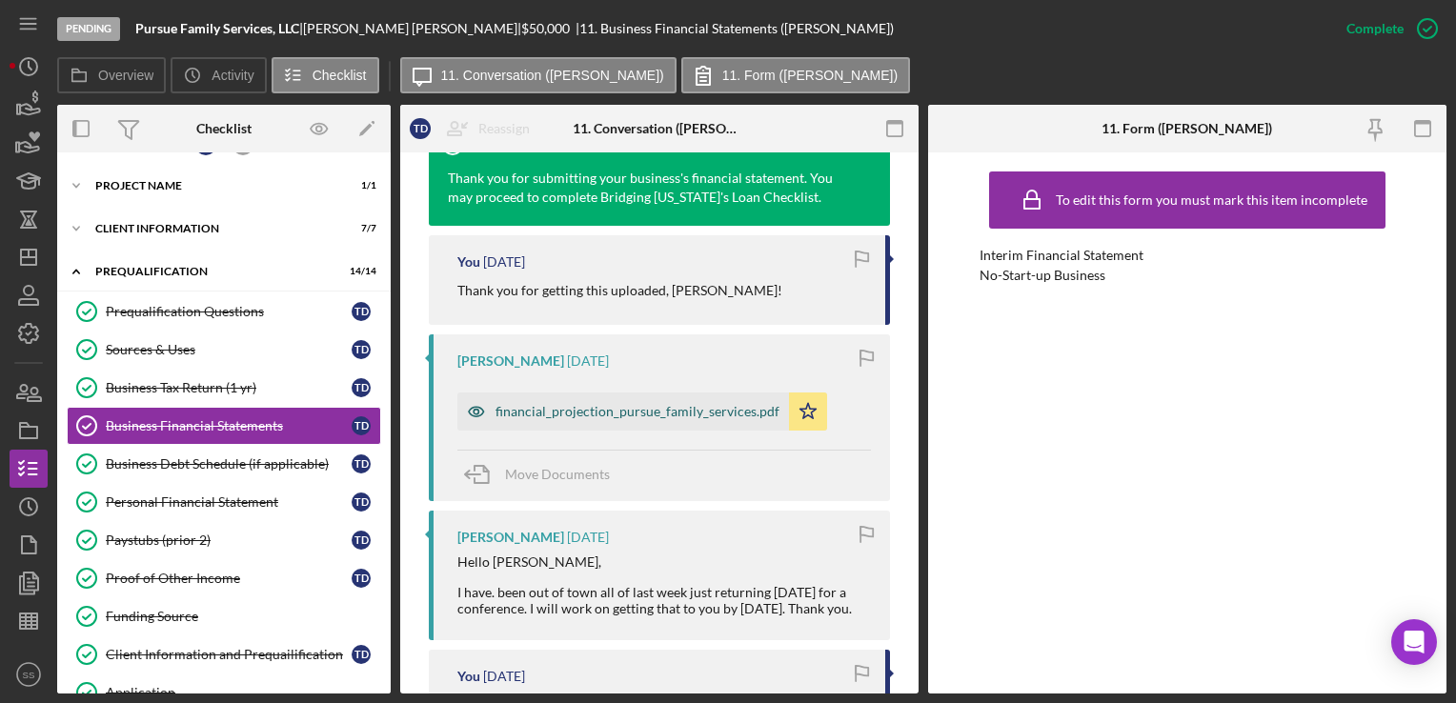
click at [672, 404] on div "financial_projection_pursue_family_services.pdf" at bounding box center [638, 411] width 284 height 15
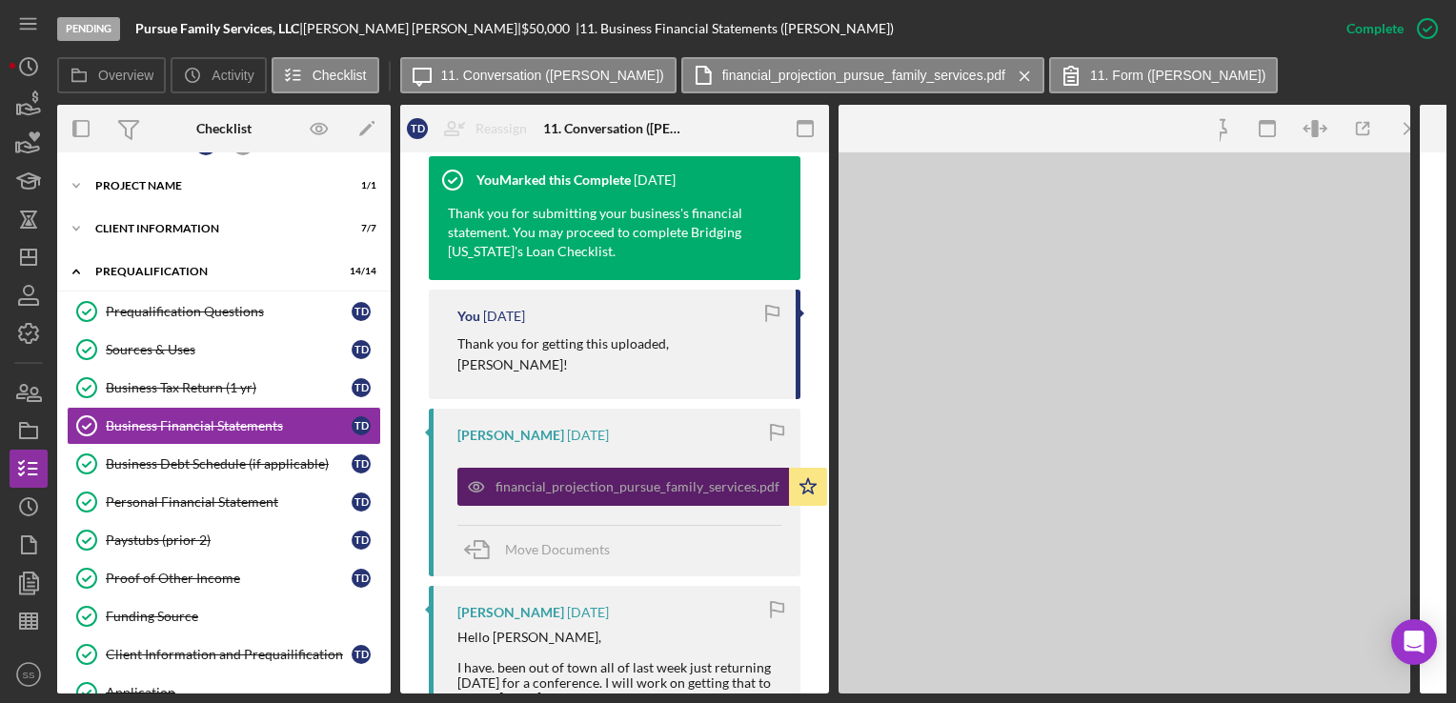
scroll to position [1505, 0]
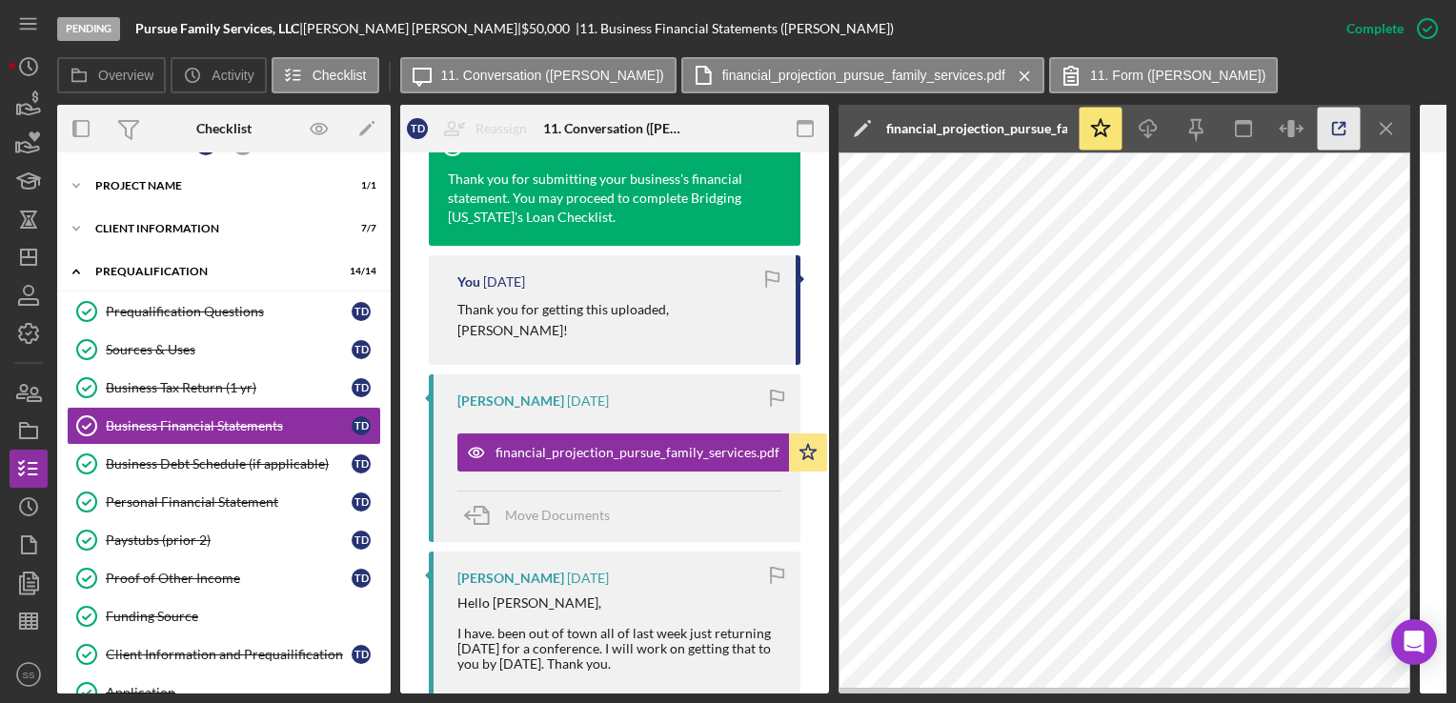
click at [1353, 128] on icon "button" at bounding box center [1339, 129] width 43 height 43
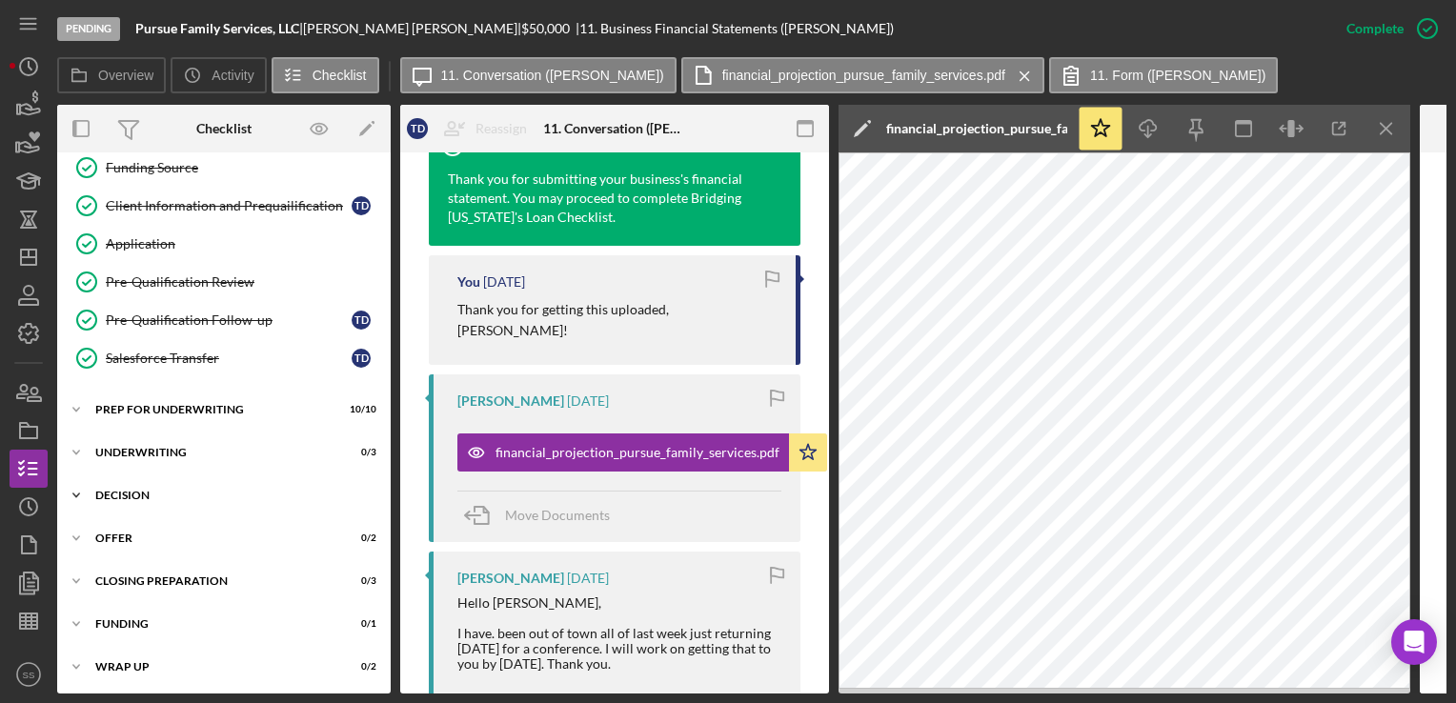
click at [156, 490] on div "Decision" at bounding box center [231, 495] width 272 height 11
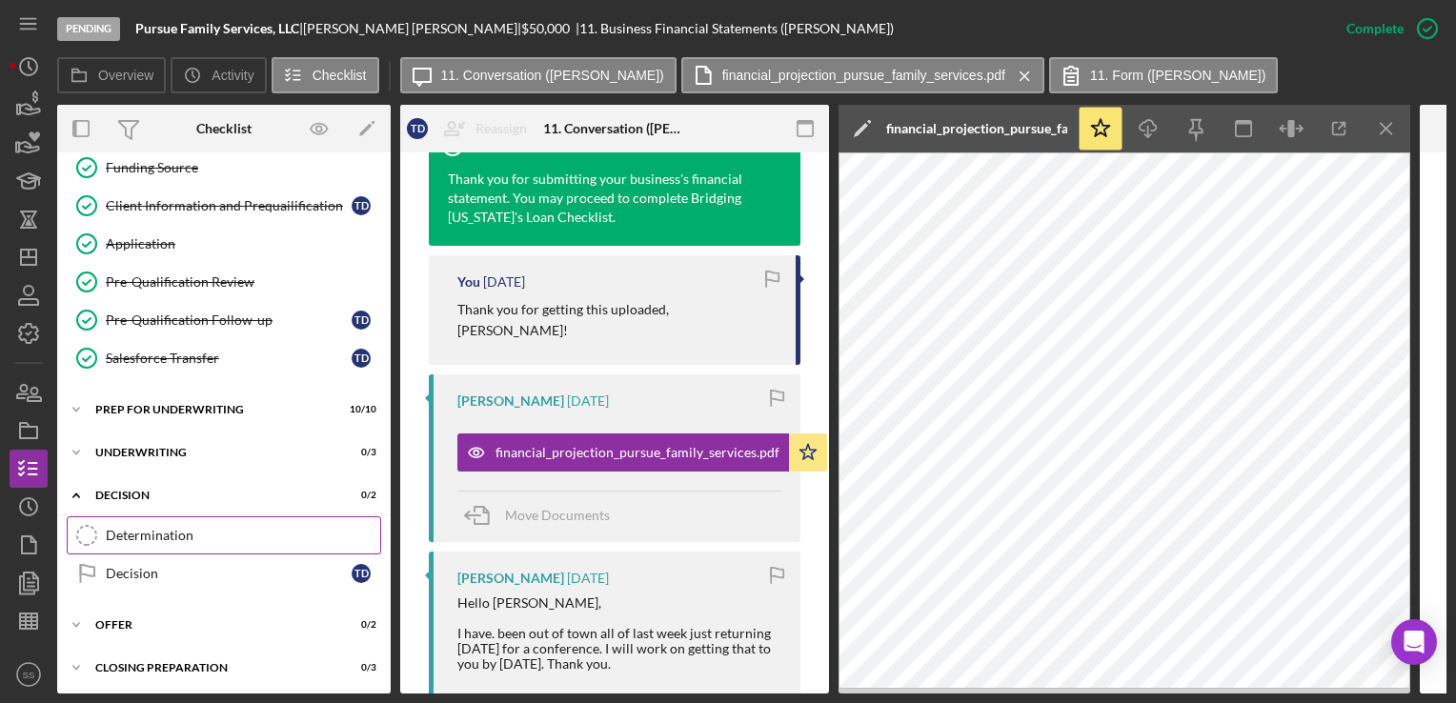
click at [155, 532] on div "Determination" at bounding box center [243, 535] width 274 height 15
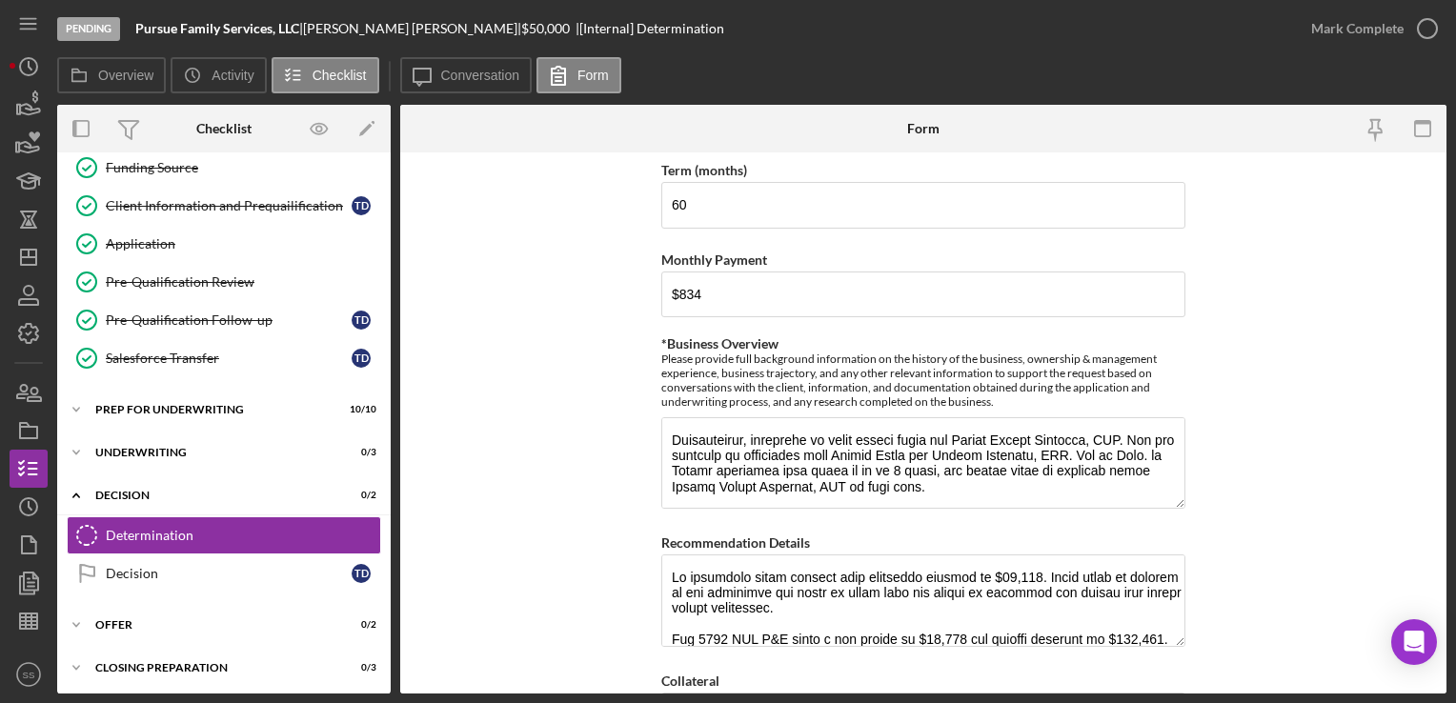
scroll to position [797, 0]
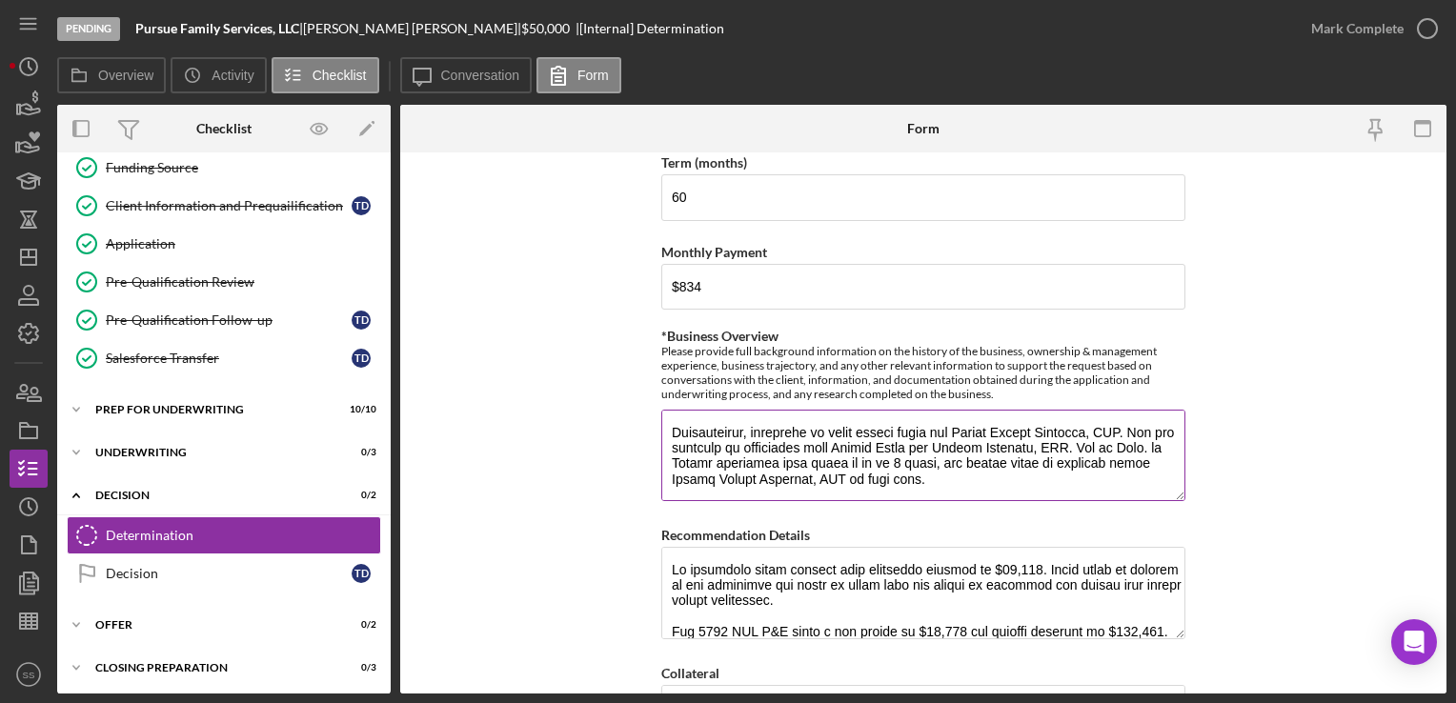
click at [979, 470] on textarea "*Business Overview" at bounding box center [923, 455] width 524 height 91
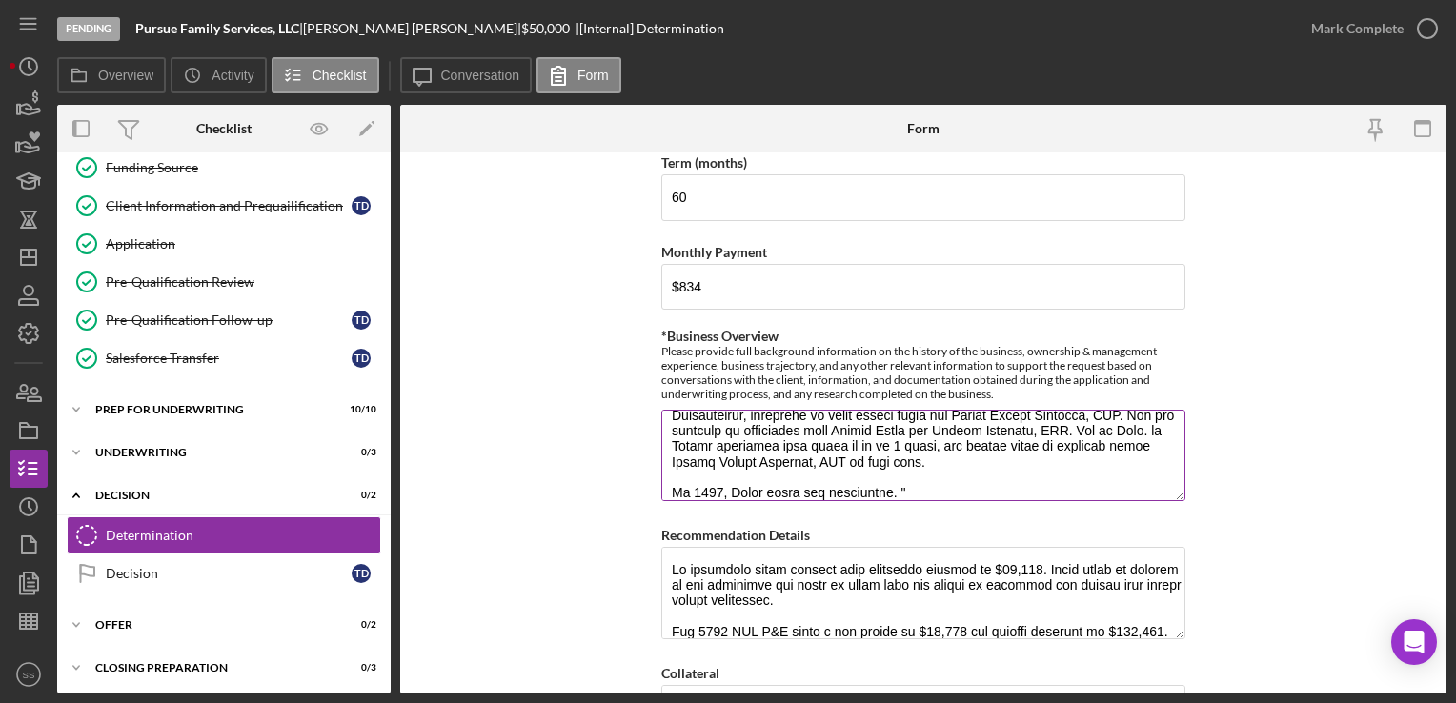
paste textarea "In [DATE], I made the difficult decision to file for bankruptcy. The filing was…"
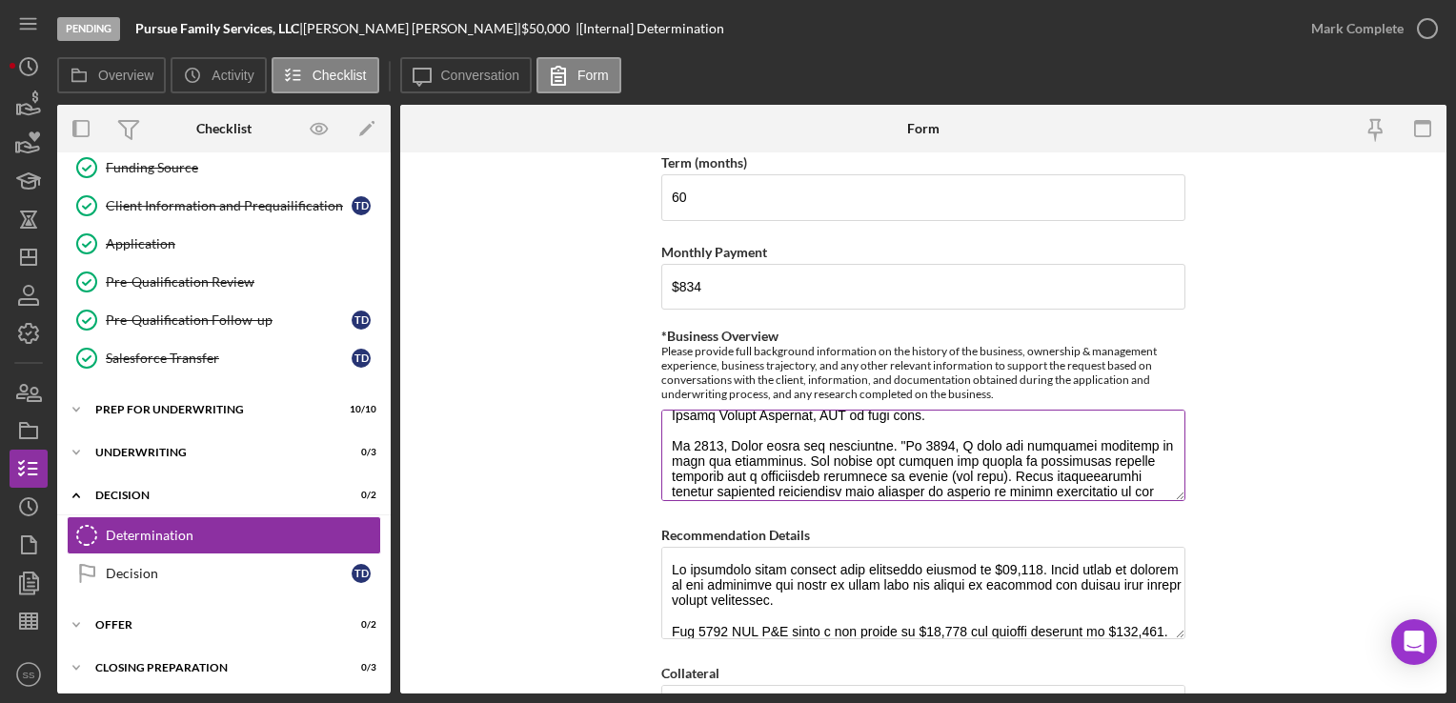
drag, startPoint x: 741, startPoint y: 457, endPoint x: 881, endPoint y: 436, distance: 141.7
click at [881, 436] on textarea "*Business Overview" at bounding box center [923, 455] width 524 height 91
click at [817, 486] on textarea "*Business Overview" at bounding box center [923, 455] width 524 height 91
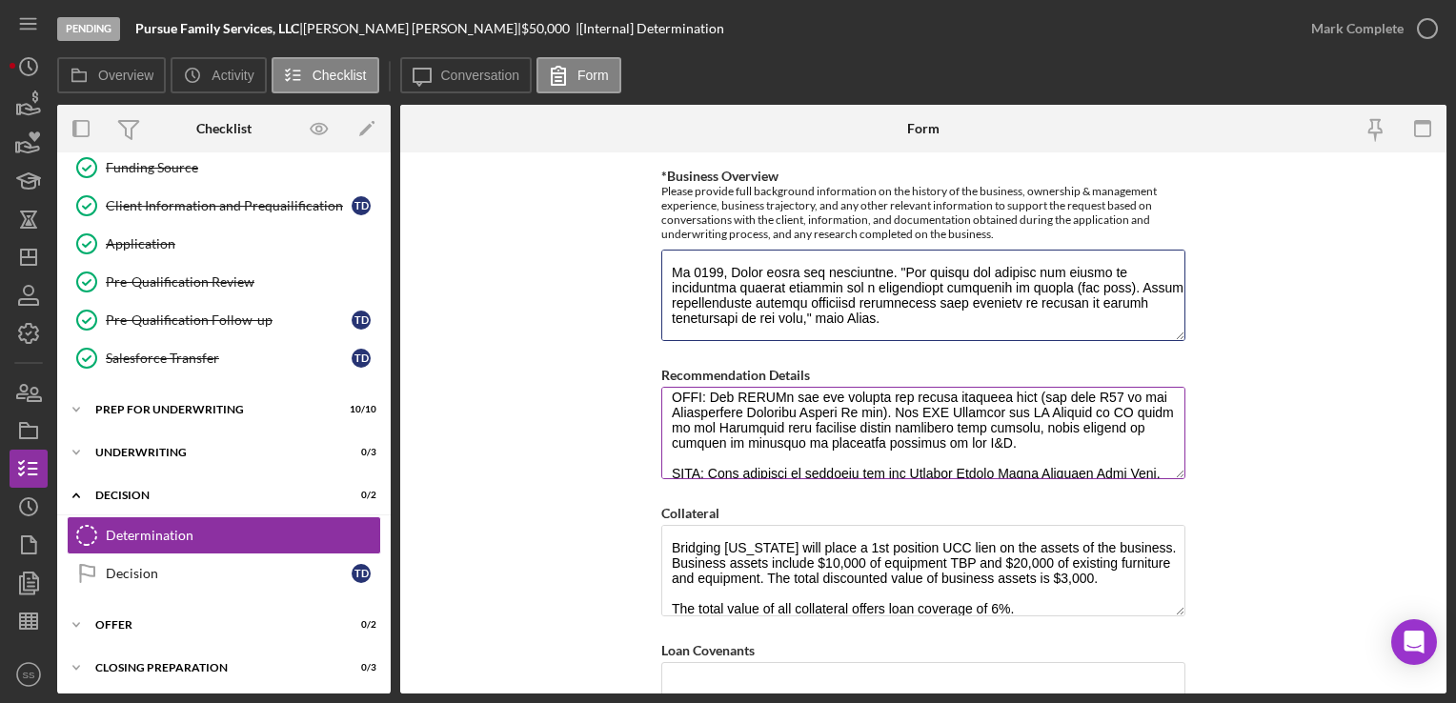
scroll to position [411, 0]
type textarea "Pursue Family Services, LLC, is a mental health and therapy provider in the gre…"
click at [1052, 467] on textarea "Recommendation Details" at bounding box center [923, 432] width 524 height 91
click at [1031, 450] on textarea "Recommendation Details" at bounding box center [923, 432] width 524 height 91
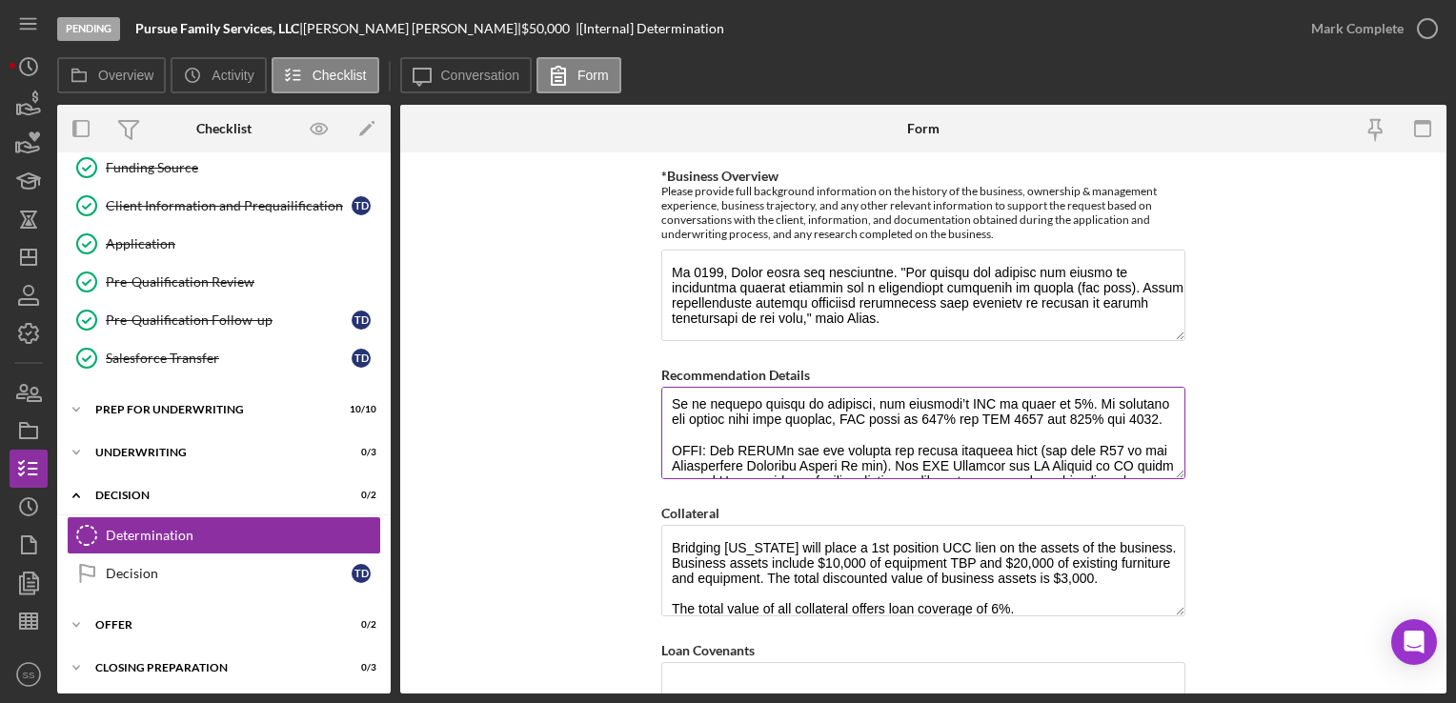
scroll to position [305, 0]
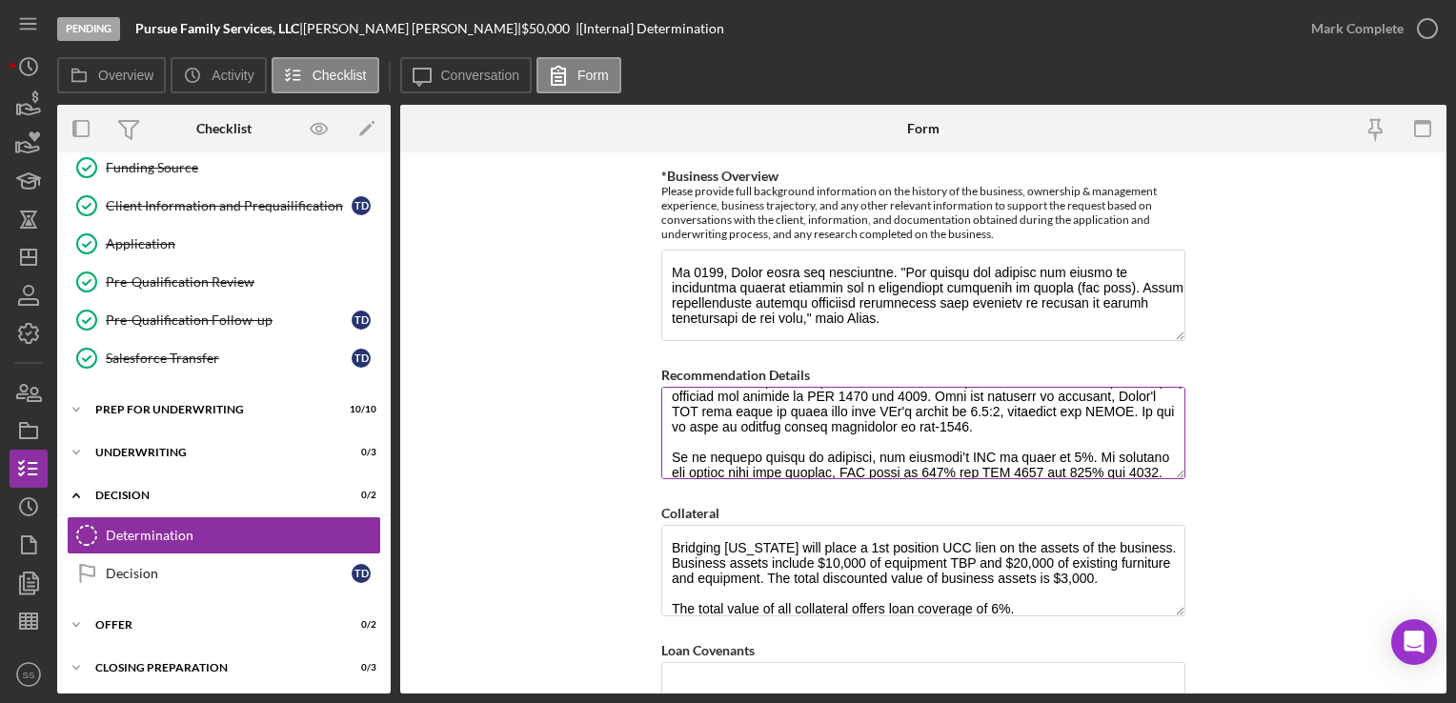
click at [1057, 423] on textarea "Recommendation Details" at bounding box center [923, 432] width 524 height 91
click at [1010, 419] on textarea "Recommendation Details" at bounding box center [923, 432] width 524 height 91
click at [1091, 419] on textarea "Recommendation Details" at bounding box center [923, 432] width 524 height 91
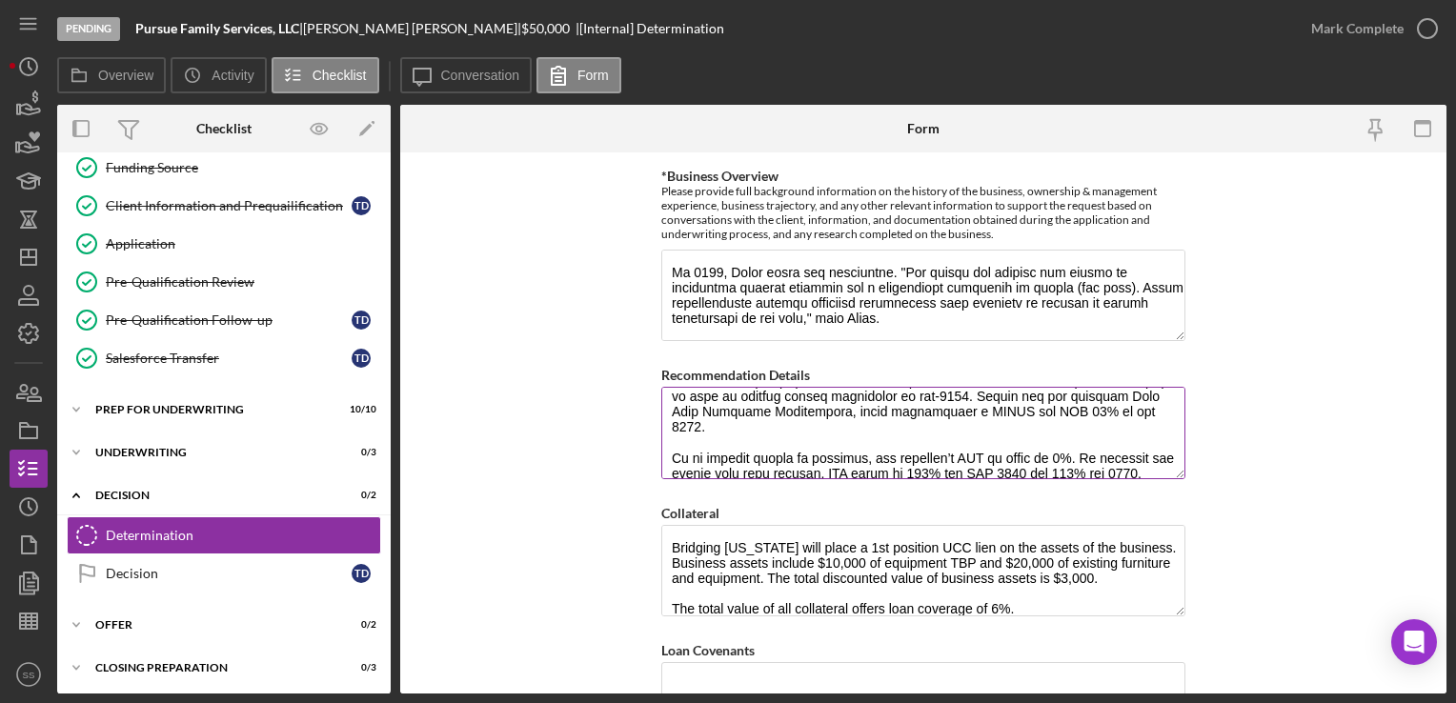
click at [1037, 401] on textarea "Recommendation Details" at bounding box center [923, 432] width 524 height 91
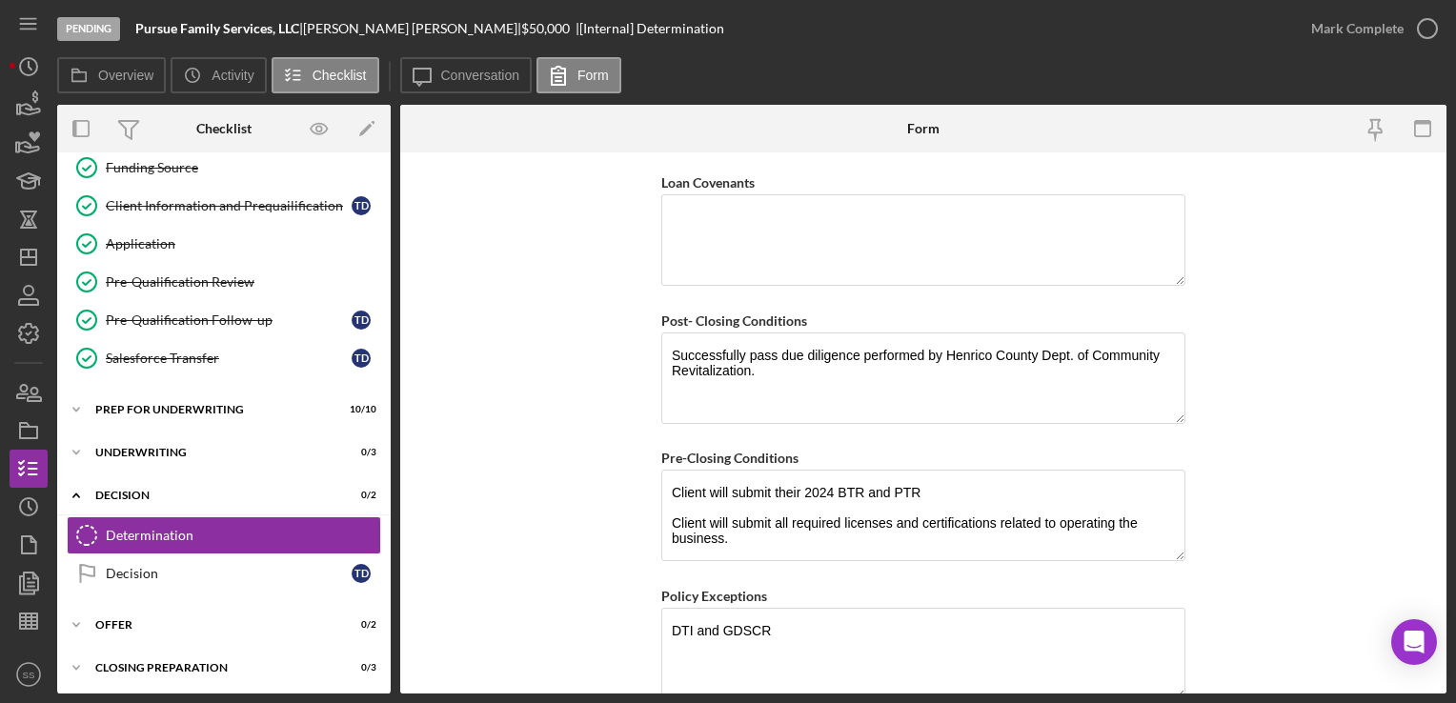
scroll to position [1498, 0]
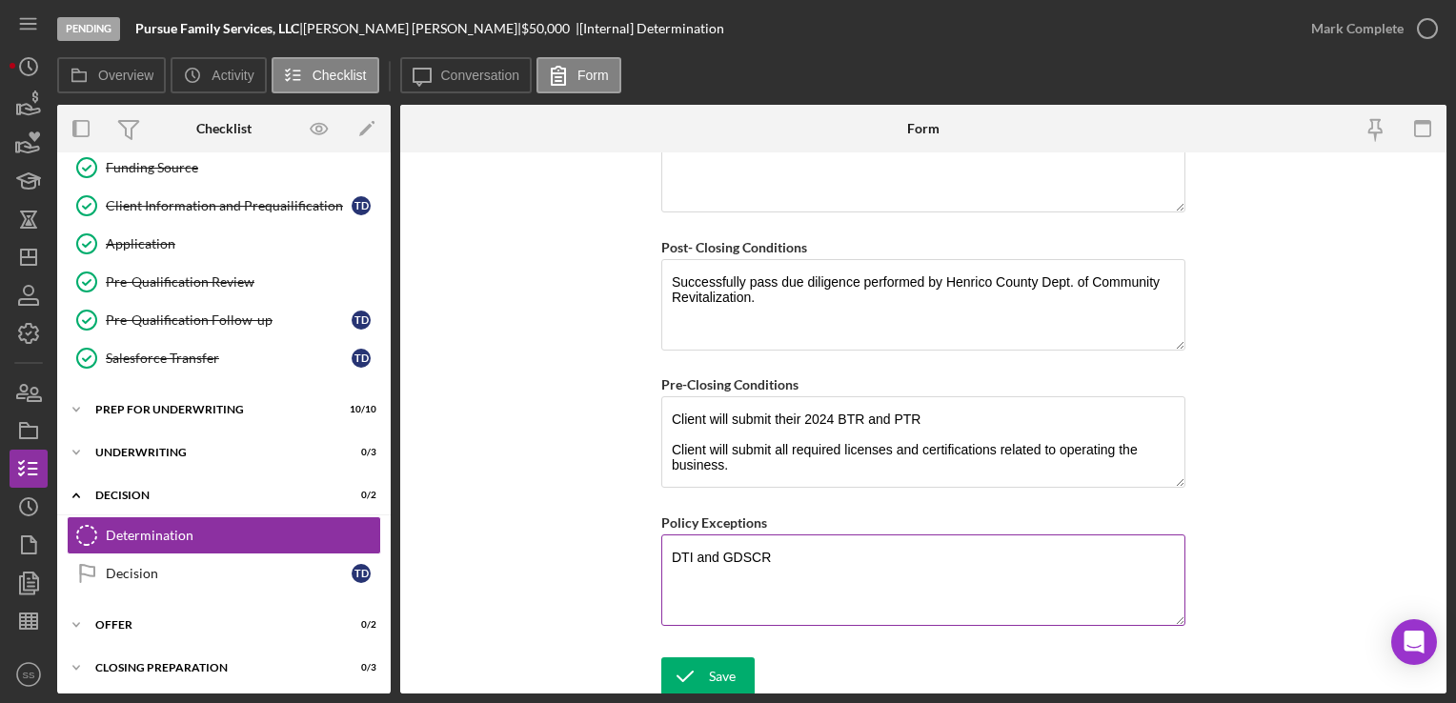
type textarea "We recommend fully funding this financing request of $50,000. [PERSON_NAME] wor…"
click at [794, 551] on textarea "DTI and GDSCR" at bounding box center [923, 580] width 524 height 91
type textarea "DTI and GDSCR 50% owner not serving as a guarantor or coborrower."
click at [687, 667] on icon "submit" at bounding box center [685, 677] width 48 height 48
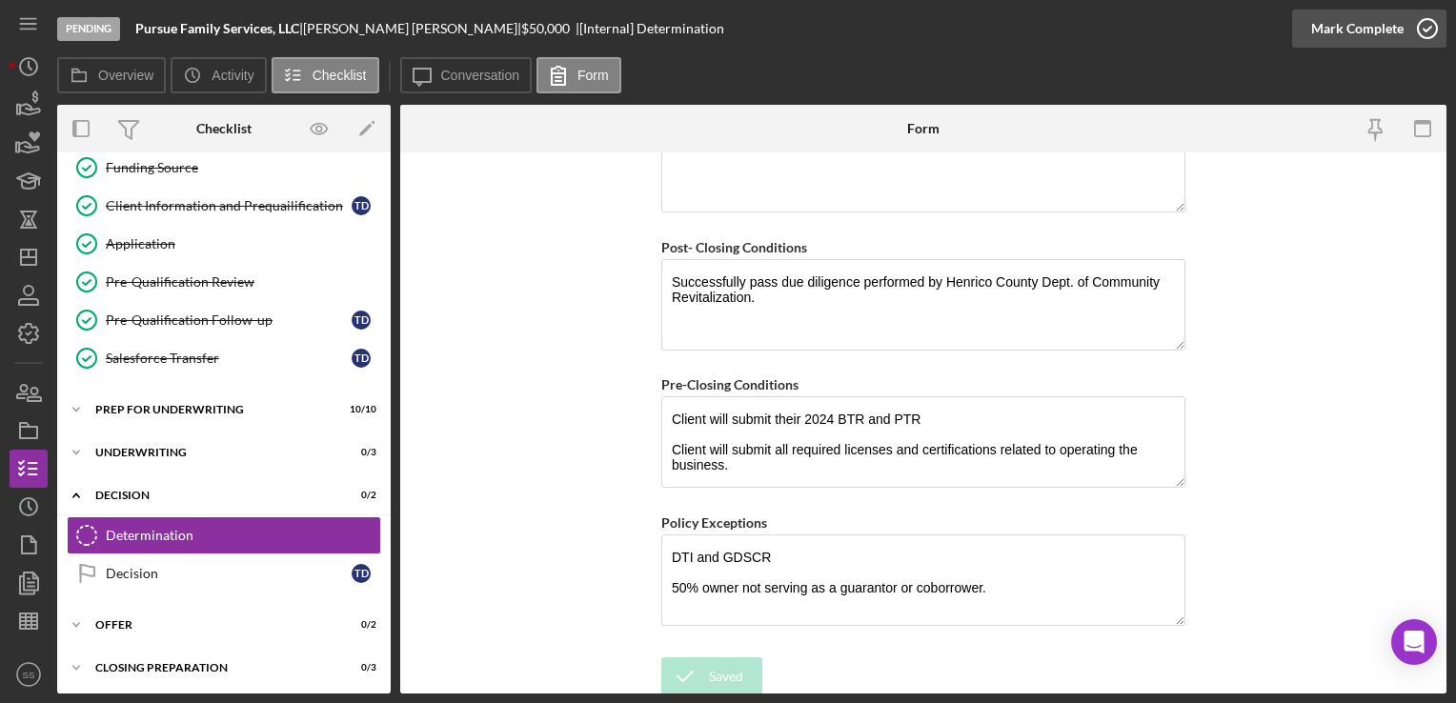
click at [1384, 27] on div "Mark Complete" at bounding box center [1357, 29] width 92 height 38
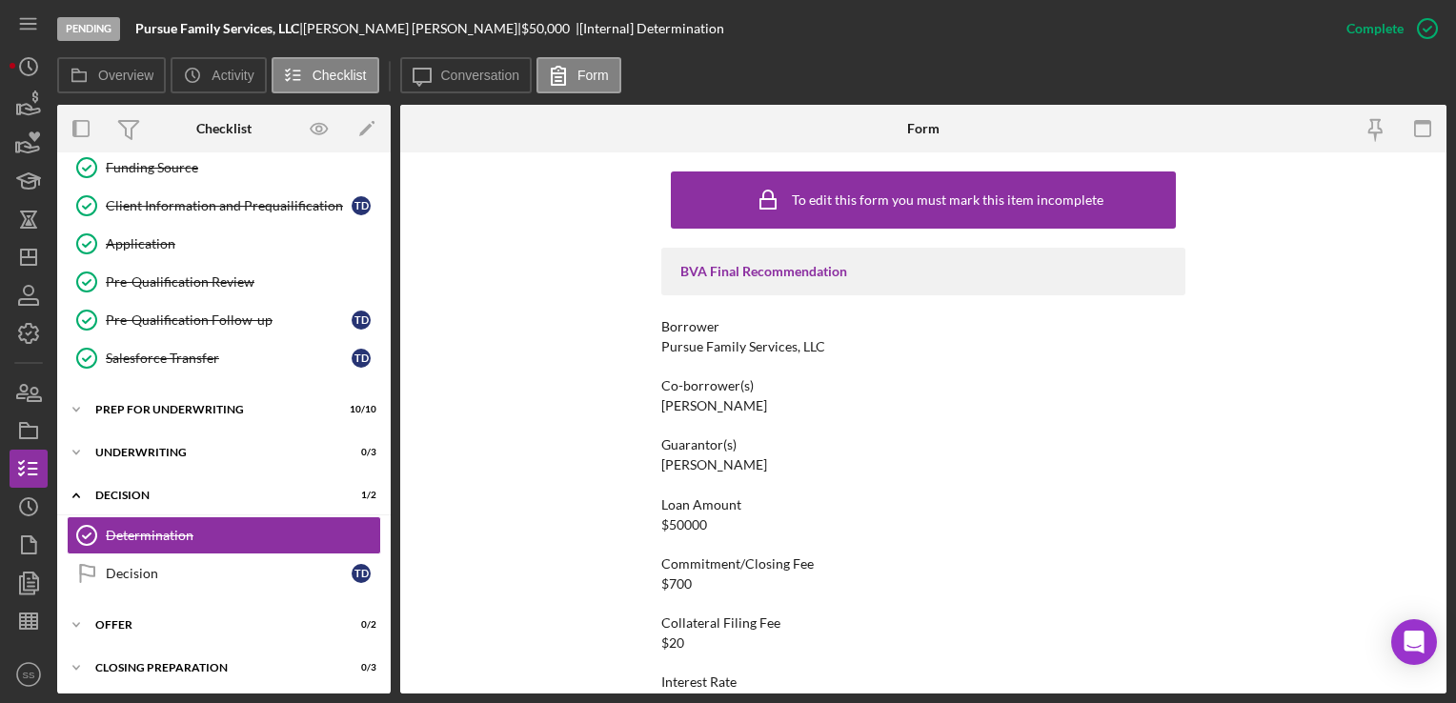
scroll to position [566, 0]
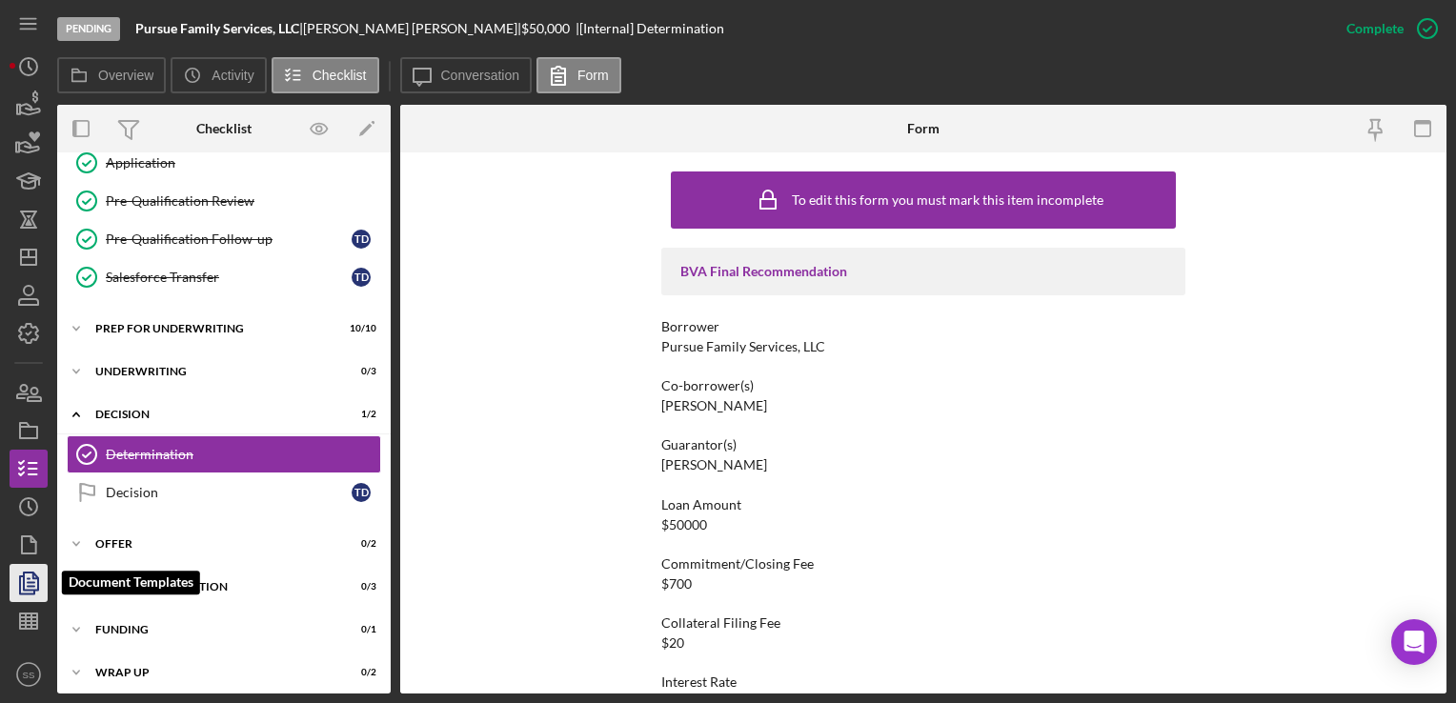
click at [30, 582] on icon "button" at bounding box center [31, 583] width 7 height 8
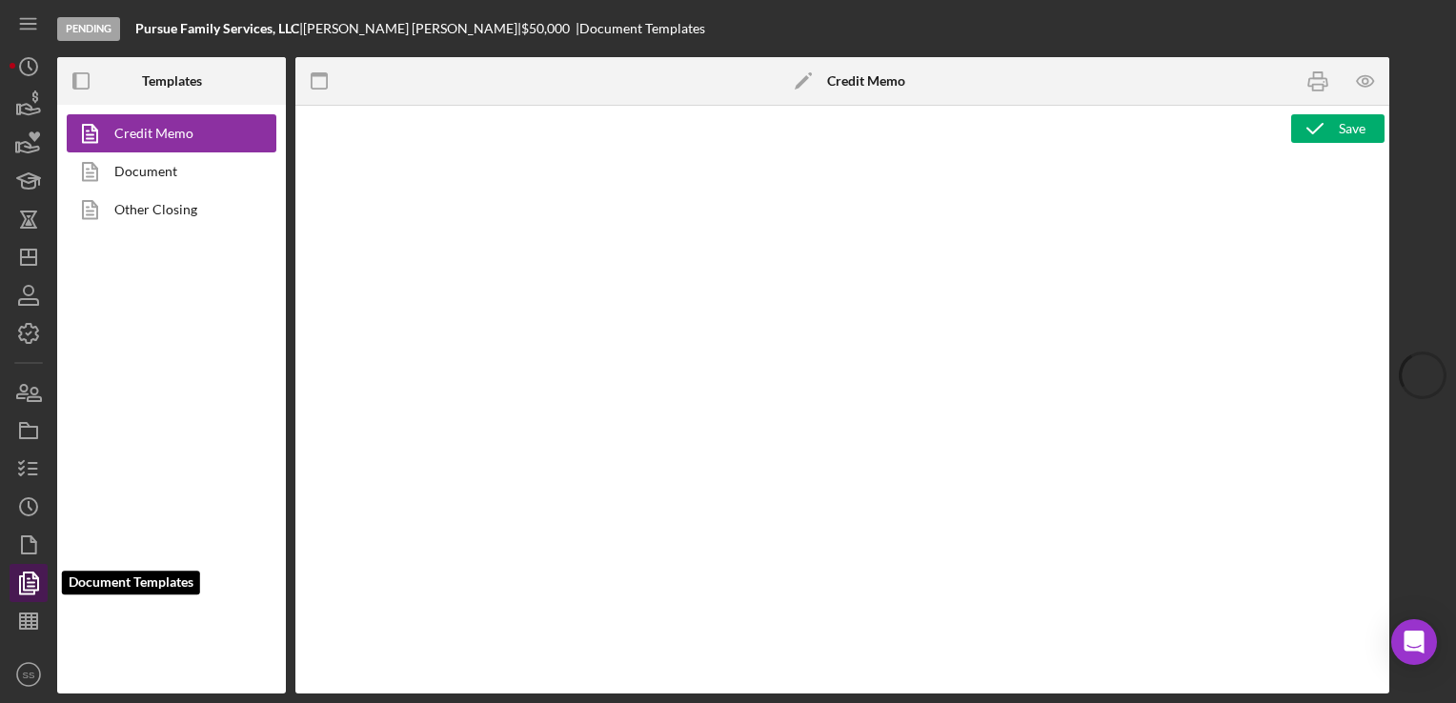
type textarea "<p><span style="text-decoration: underline"><strong>Loan Officer Recommendation…"
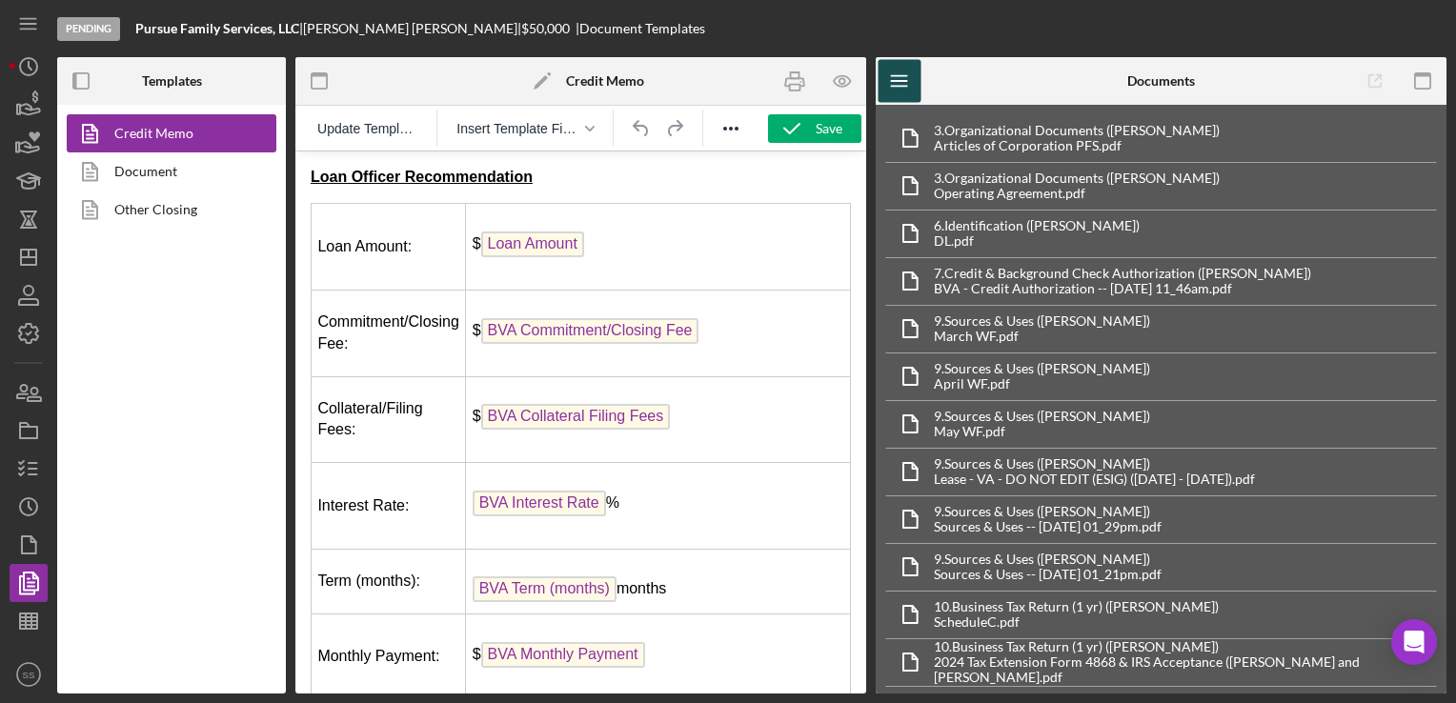
click at [914, 87] on icon "Icon/Menu" at bounding box center [900, 81] width 43 height 43
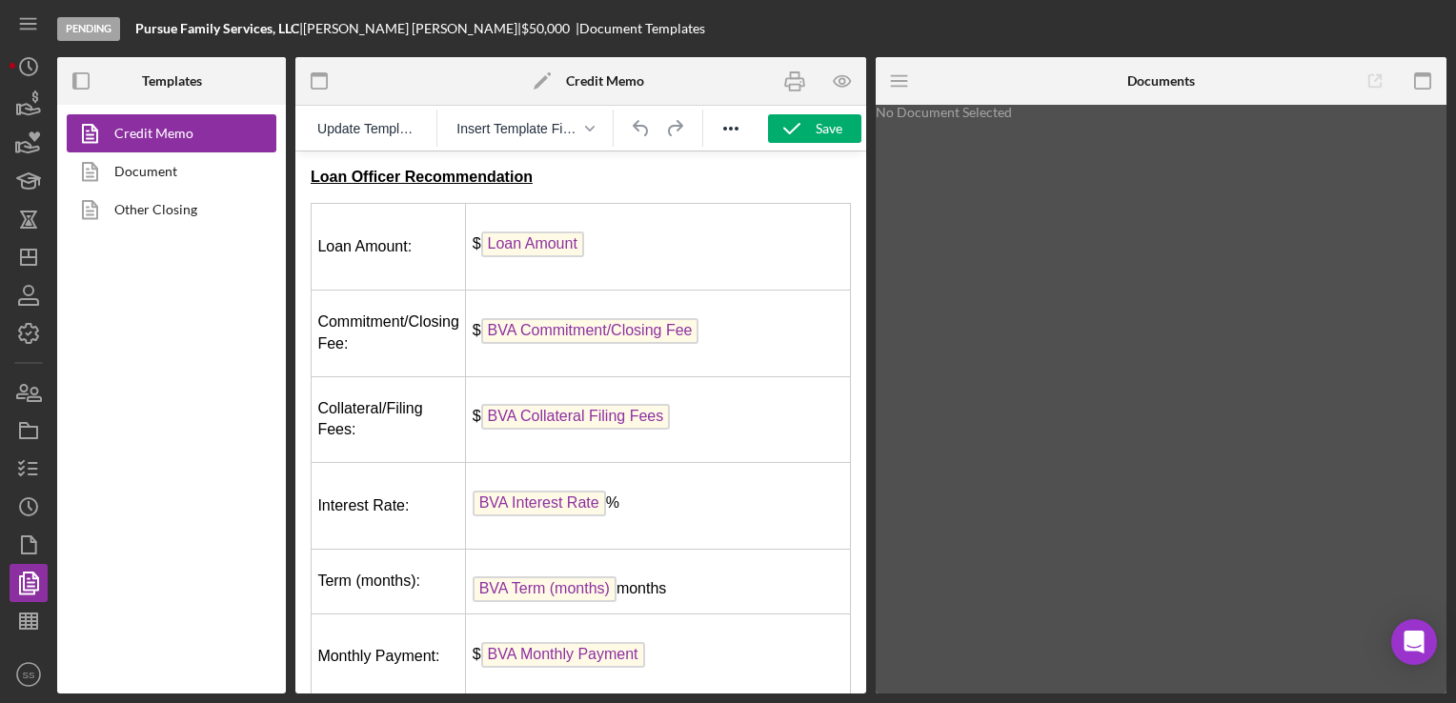
click at [311, 173] on strong "Loan Officer Recommendation" at bounding box center [422, 177] width 222 height 16
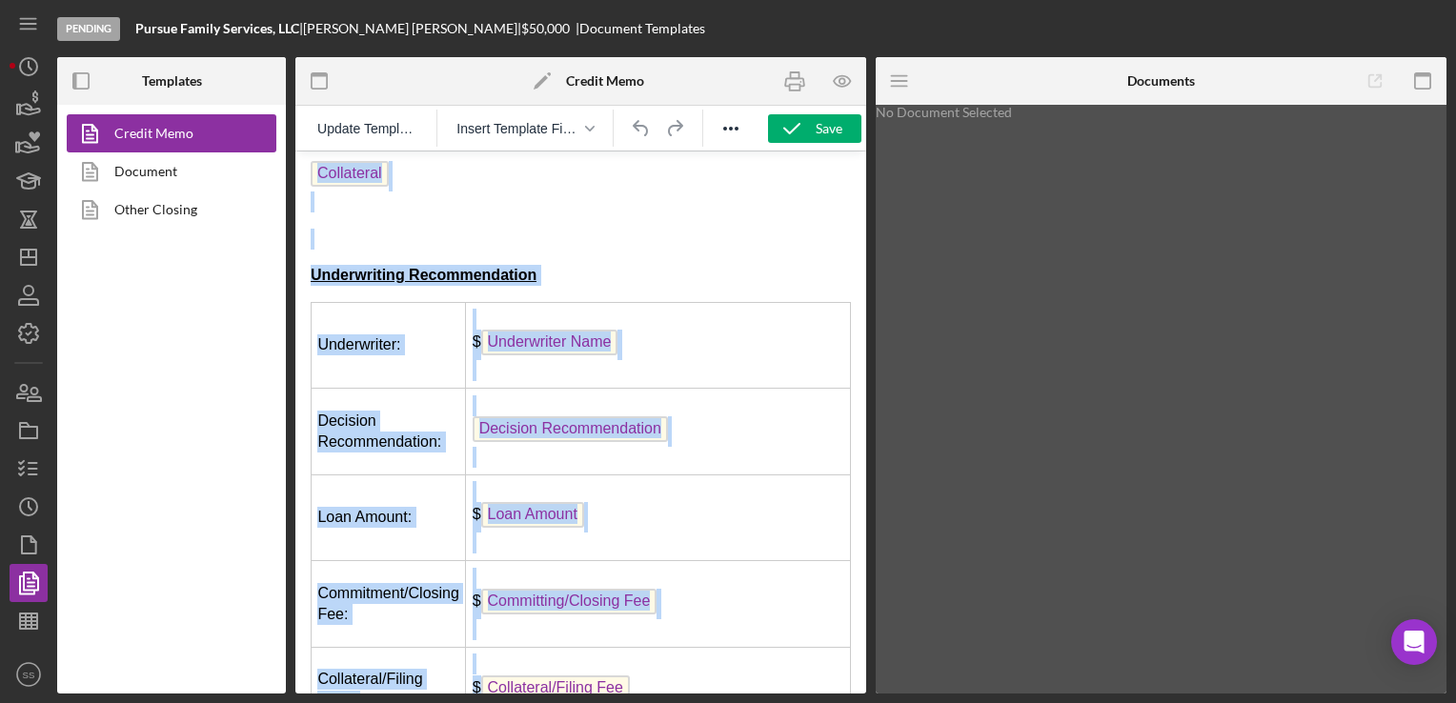
scroll to position [1163, 0]
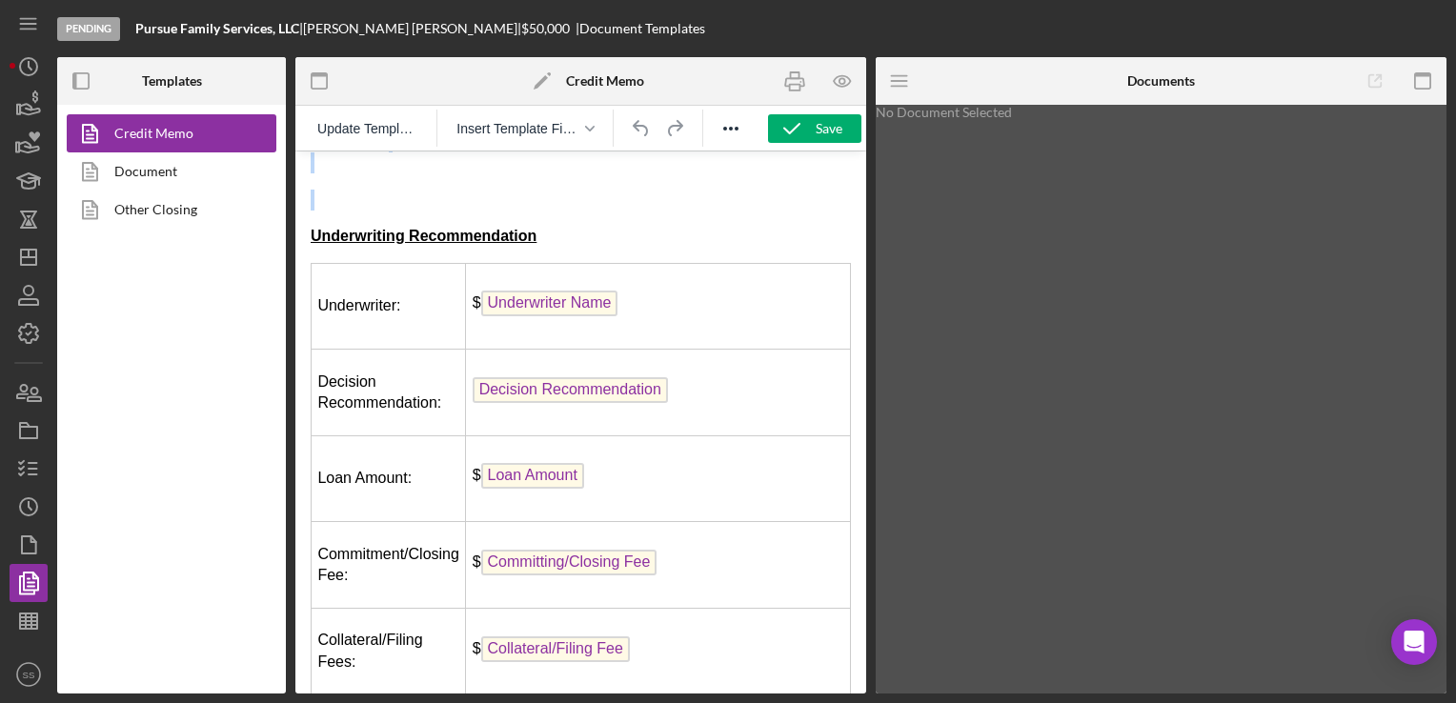
drag, startPoint x: 310, startPoint y: 173, endPoint x: 803, endPoint y: 206, distance: 494.8
copy body "Loan Officer Recommendation Loan Amount: $ Loan Amount Commitment/Closing Fee: …"
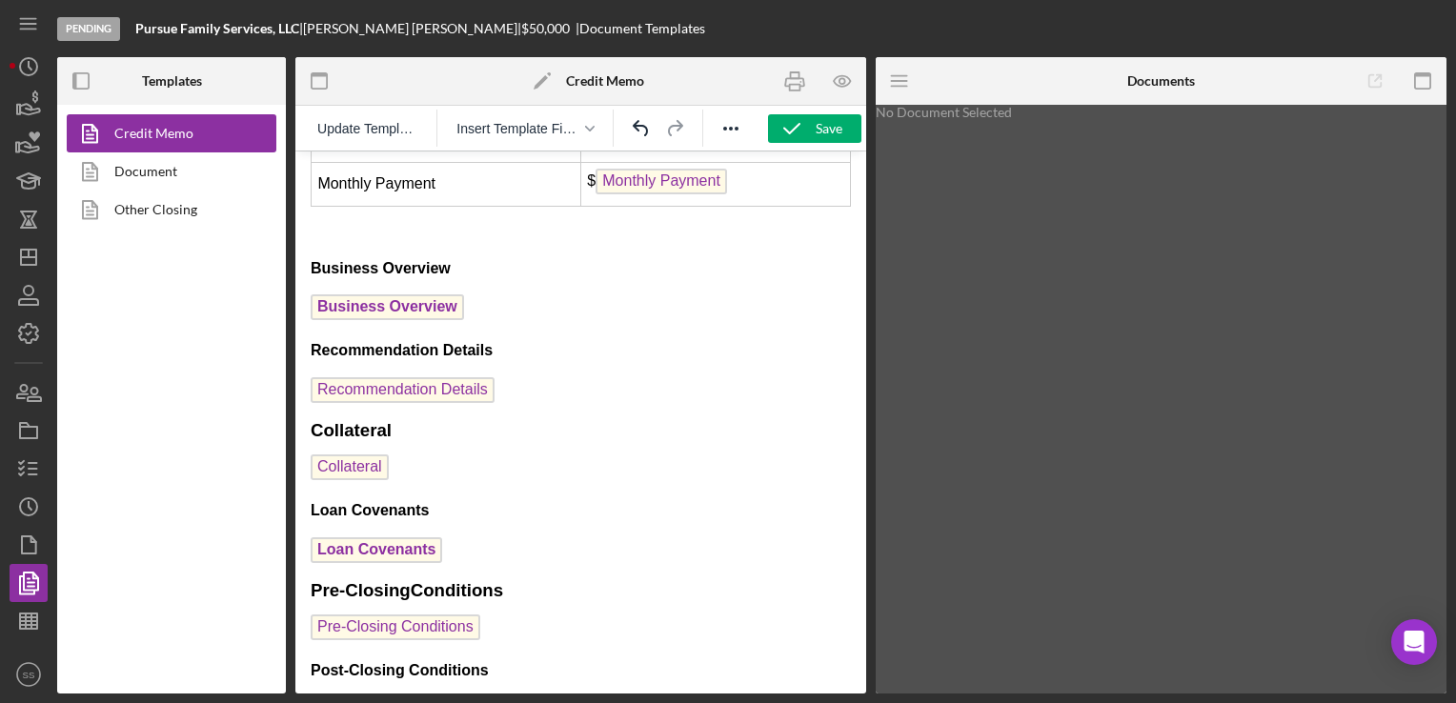
scroll to position [1990, 0]
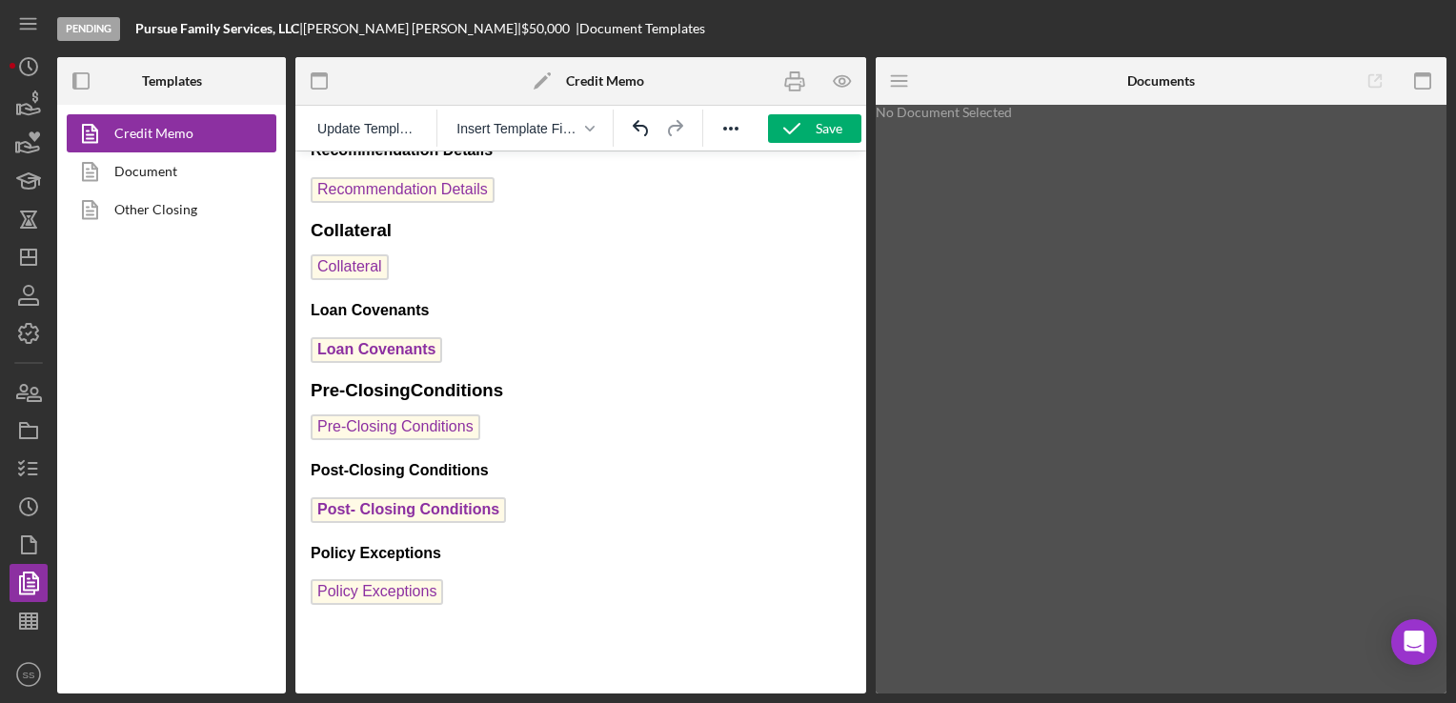
click at [561, 579] on p "Policy Exceptions ﻿" at bounding box center [581, 594] width 540 height 30
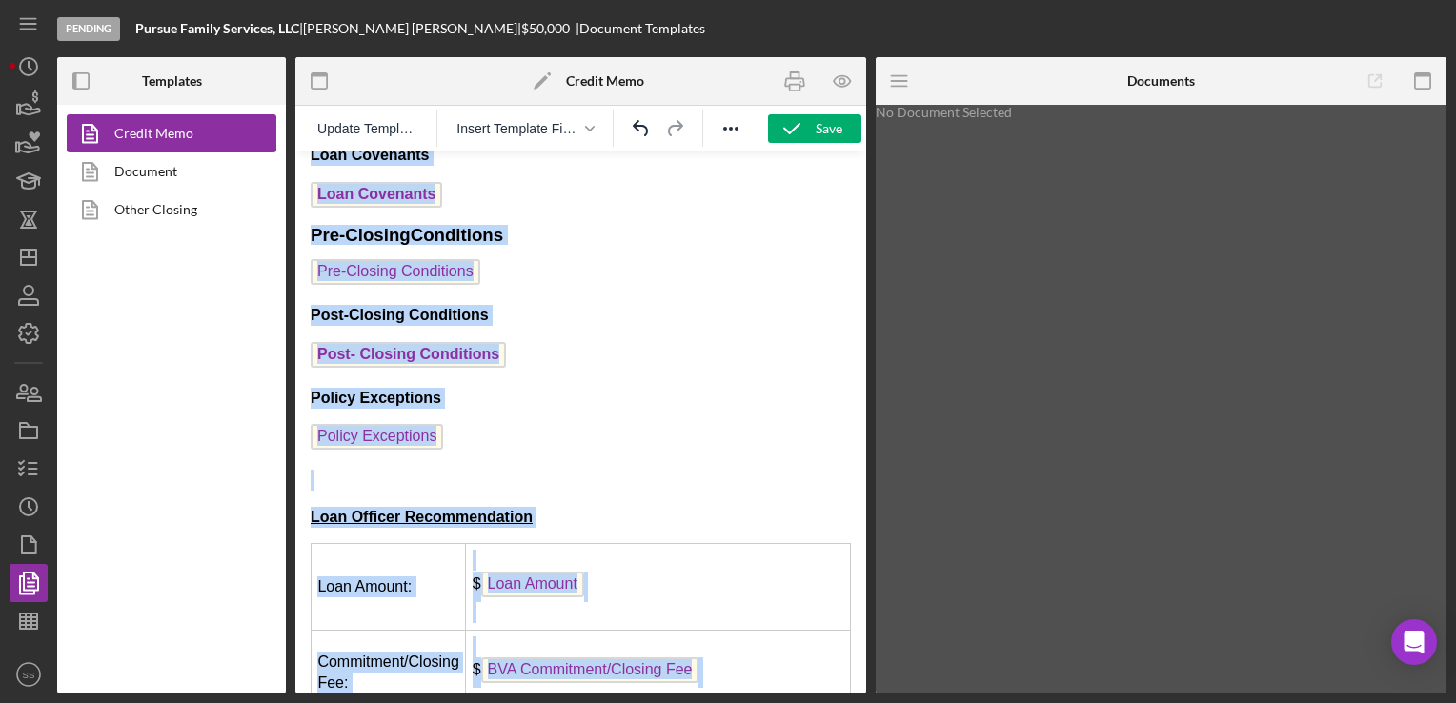
scroll to position [2172, 0]
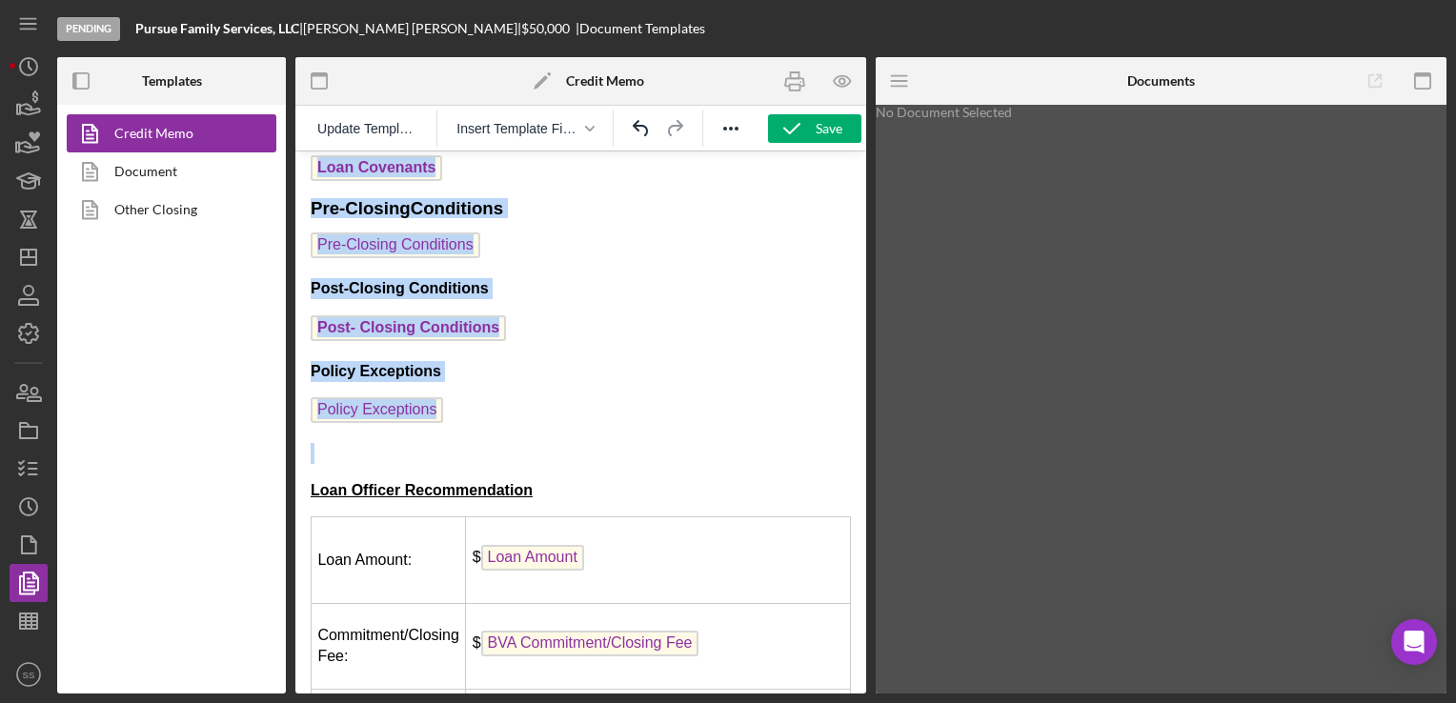
drag, startPoint x: 310, startPoint y: 385, endPoint x: 660, endPoint y: 421, distance: 352.6
copy body "BVA Final Recommendation Borrower Borrower Co-borrower Co-borrower(s) Guarantor…"
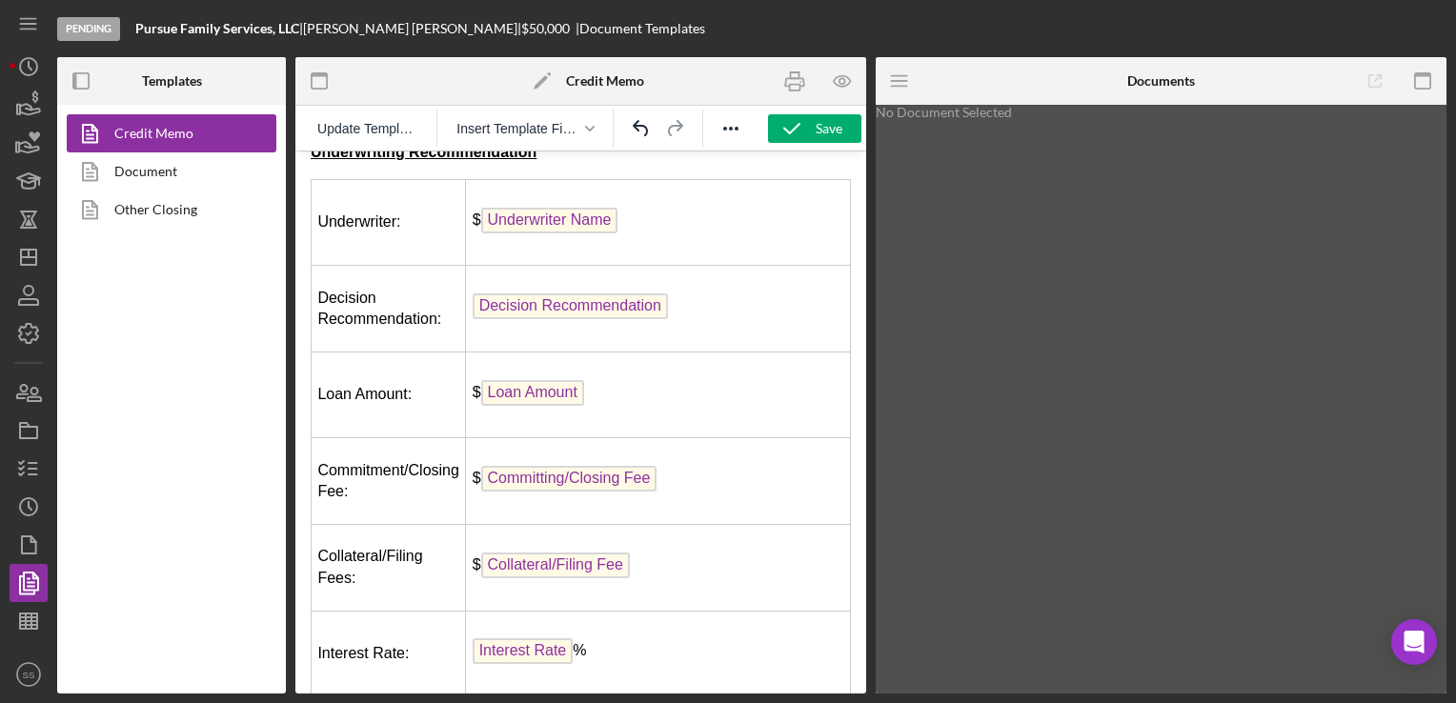
scroll to position [0, 0]
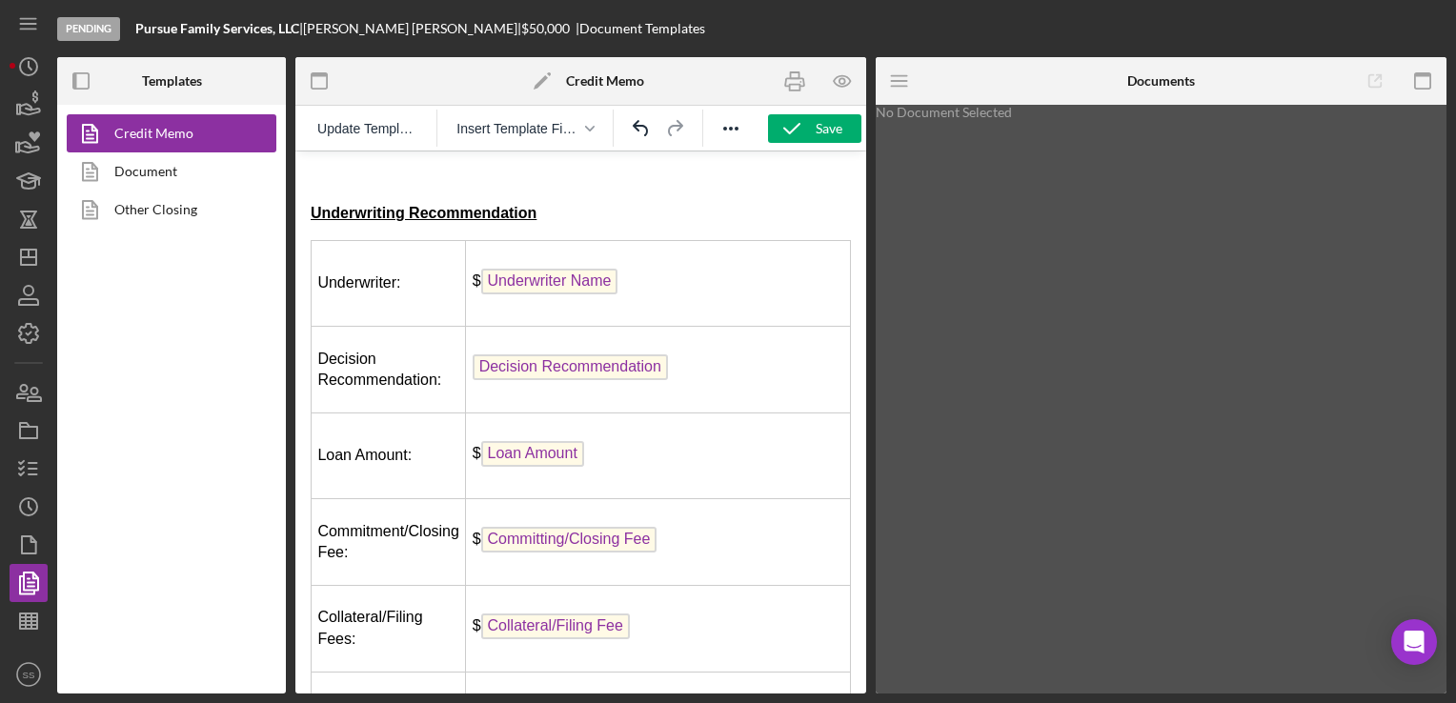
click at [332, 180] on p "Rich Text Area. Press ALT-0 for help." at bounding box center [581, 177] width 540 height 21
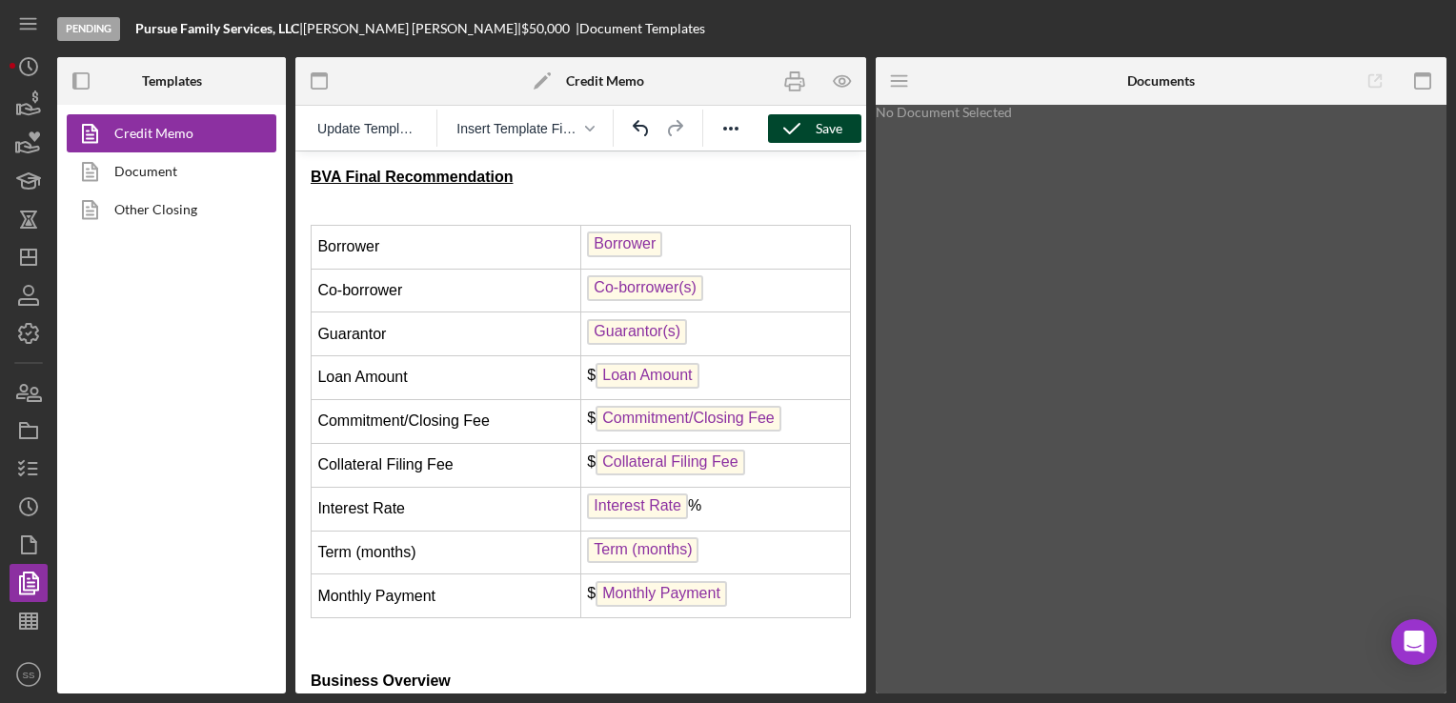
click at [793, 124] on icon "button" at bounding box center [792, 129] width 48 height 48
drag, startPoint x: 802, startPoint y: 79, endPoint x: 432, endPoint y: 317, distance: 439.9
click at [802, 79] on icon "button" at bounding box center [795, 81] width 43 height 43
